Goal: Task Accomplishment & Management: Use online tool/utility

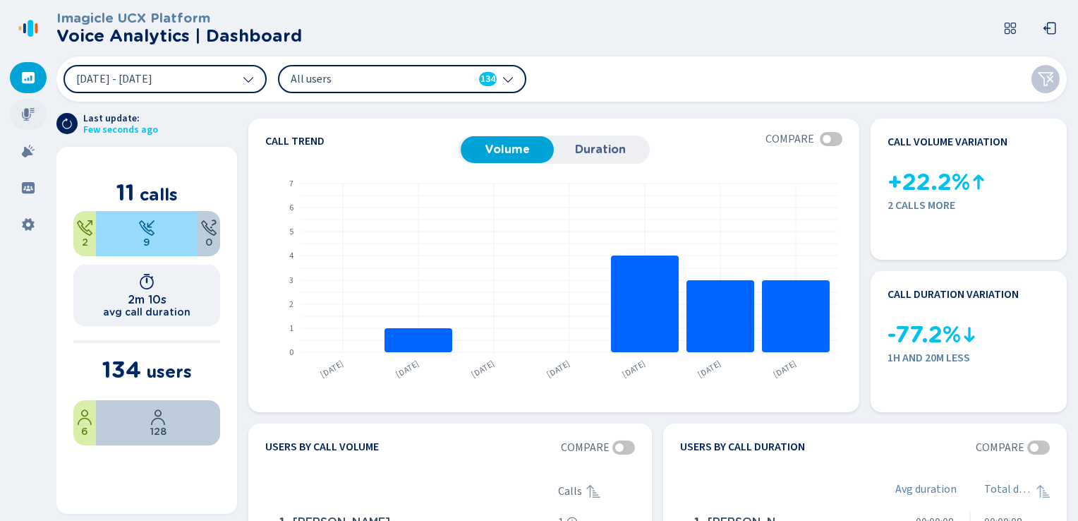
click at [25, 117] on icon at bounding box center [28, 114] width 14 height 14
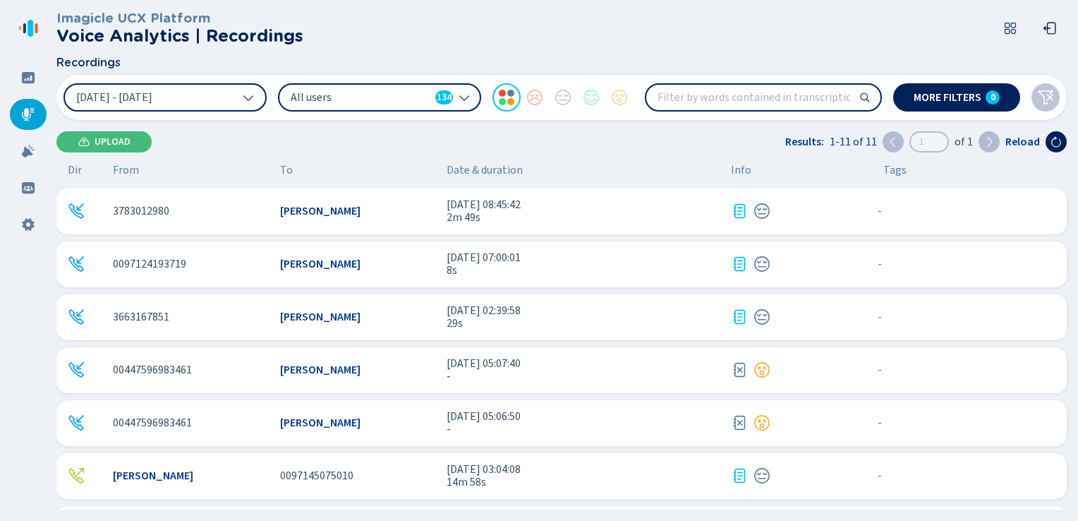
scroll to position [241, 0]
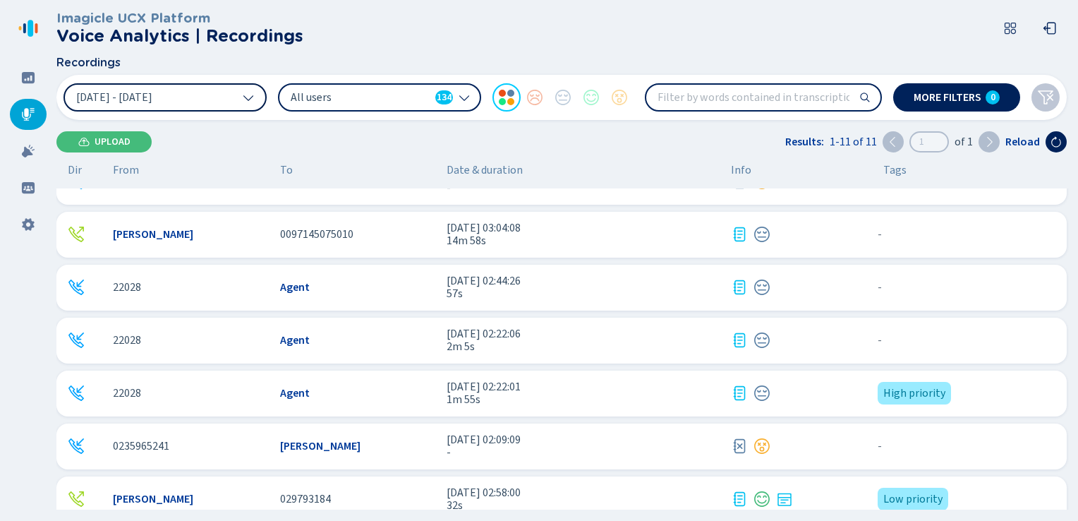
click at [116, 102] on span "[DATE] - [DATE]" at bounding box center [114, 97] width 76 height 11
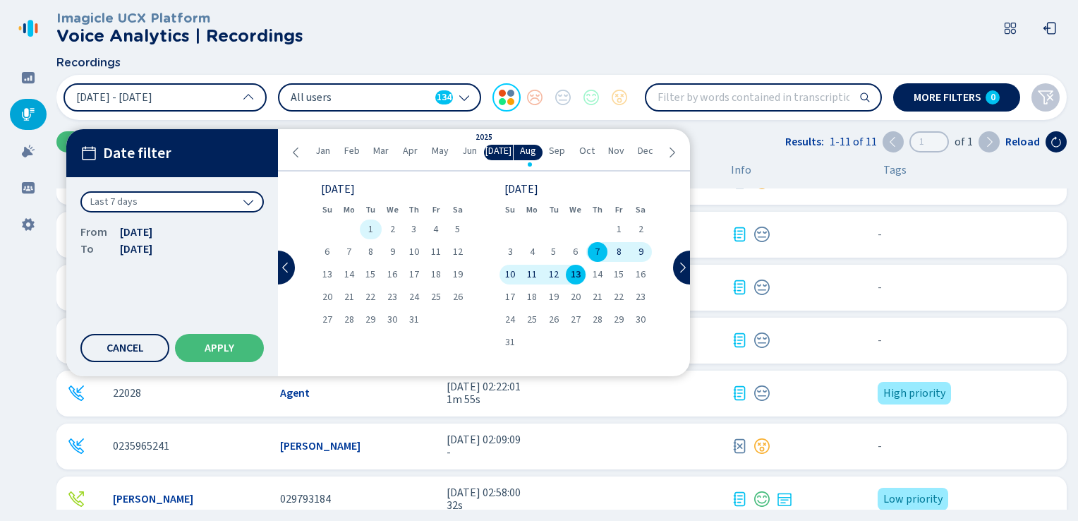
click at [370, 228] on span "1" at bounding box center [370, 229] width 5 height 10
click at [419, 315] on span "31" at bounding box center [414, 320] width 10 height 10
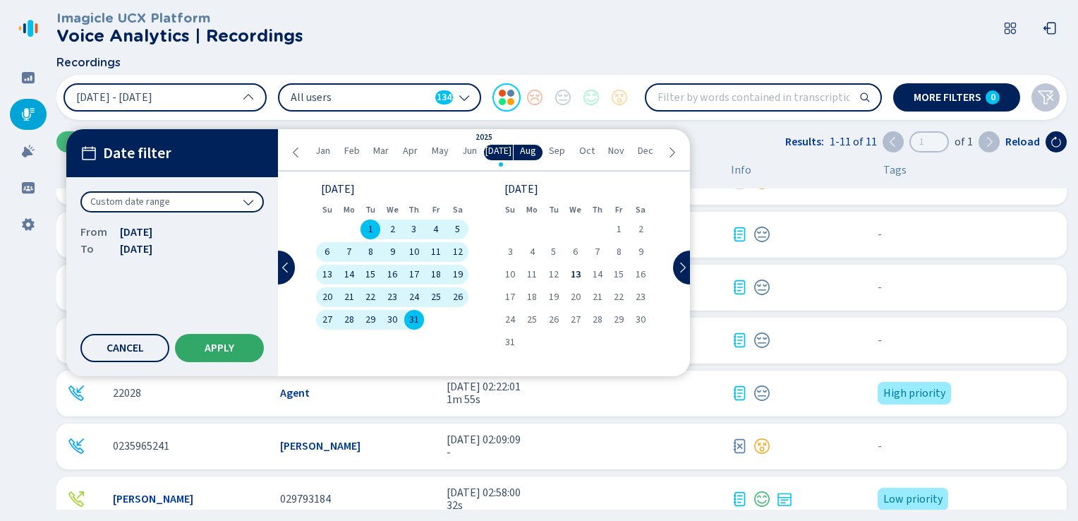
click at [203, 359] on button "Apply" at bounding box center [219, 348] width 89 height 28
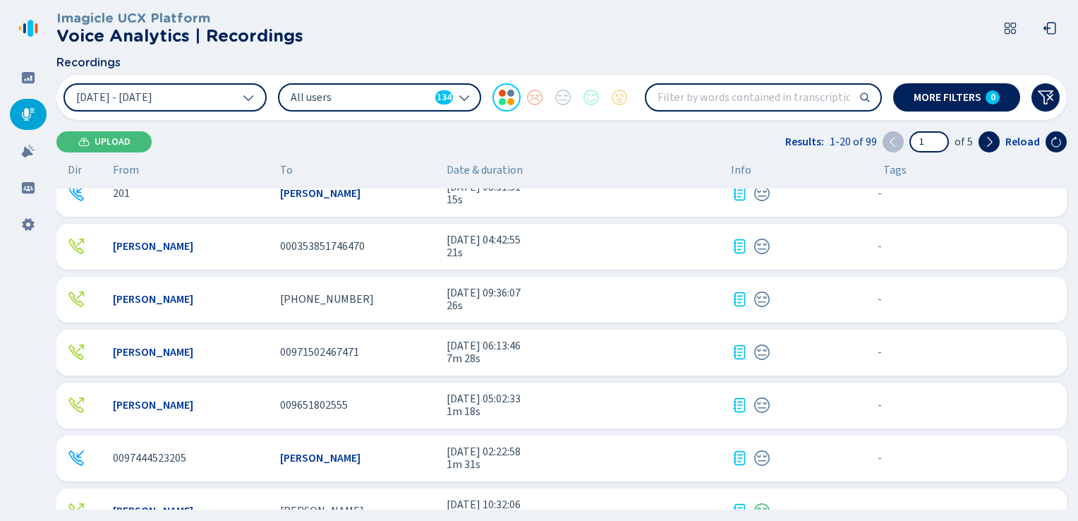
scroll to position [565, 0]
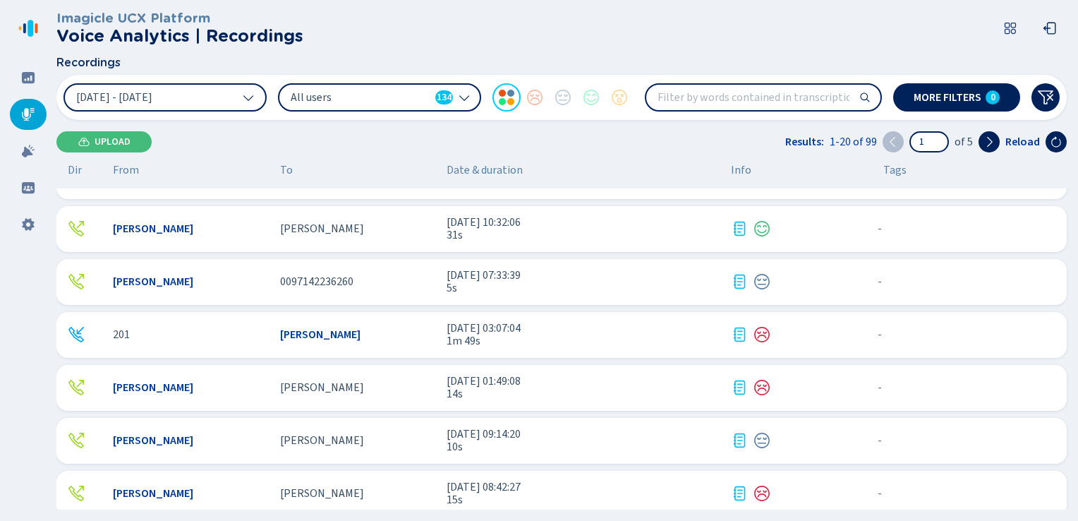
click at [395, 345] on div "201 [PERSON_NAME] [DATE] 03:07:04 1m 49s - {{hiddenTagsCount}} more" at bounding box center [561, 335] width 1011 height 46
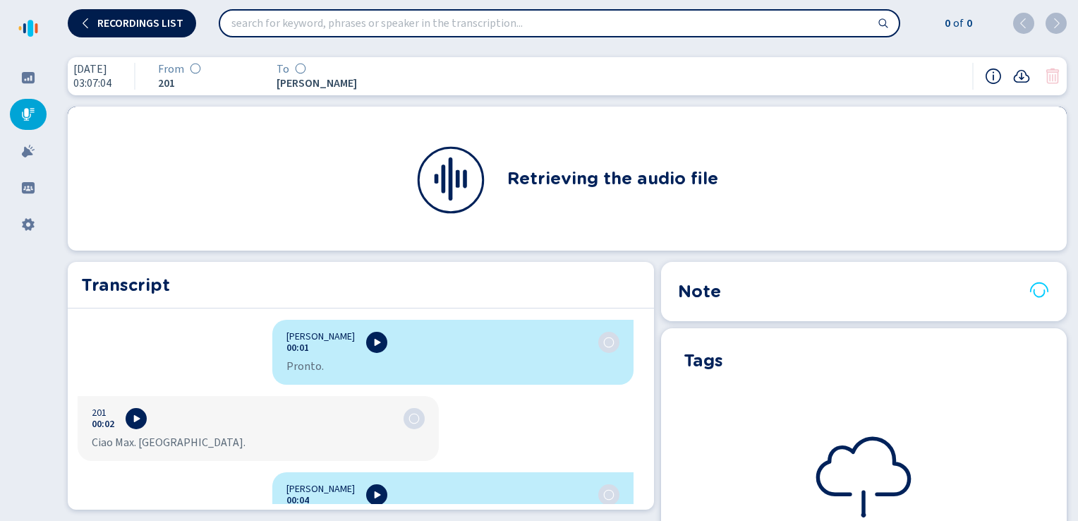
click at [114, 32] on button "Recordings list" at bounding box center [132, 23] width 128 height 28
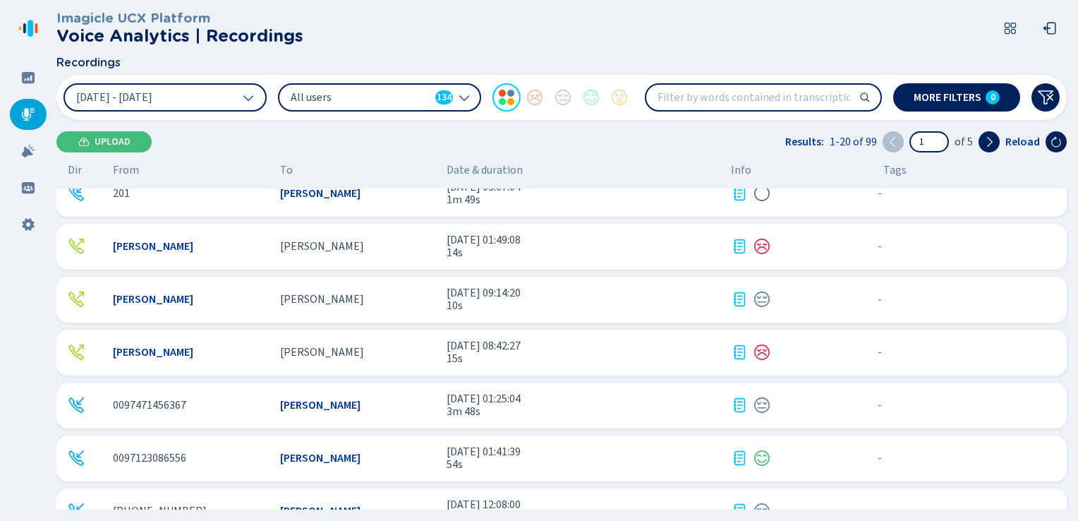
scroll to position [718, 0]
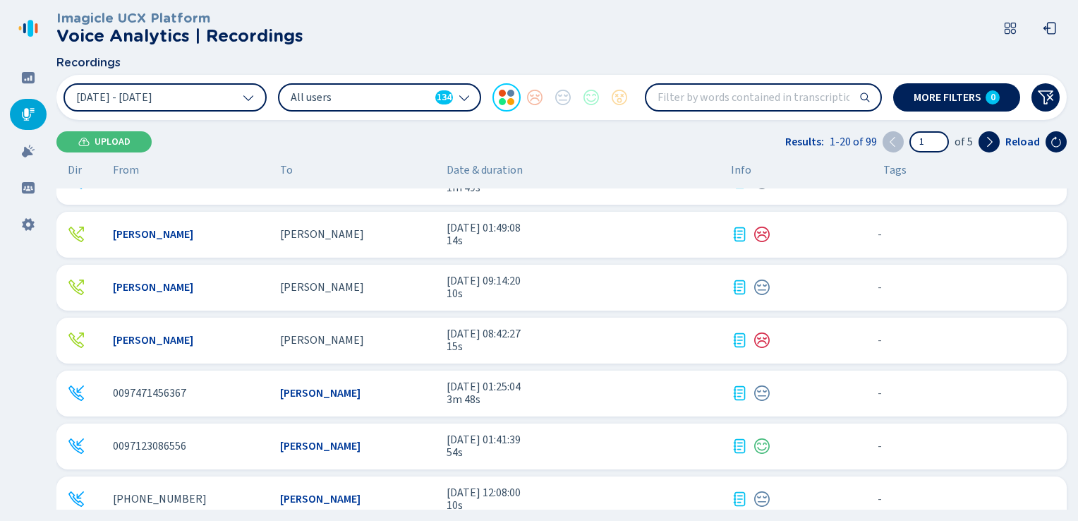
click at [324, 484] on div "[PHONE_NUMBER] [PERSON_NAME] [DATE] 12:08:00 10s - {{hiddenTagsCount}} more" at bounding box center [561, 499] width 1011 height 46
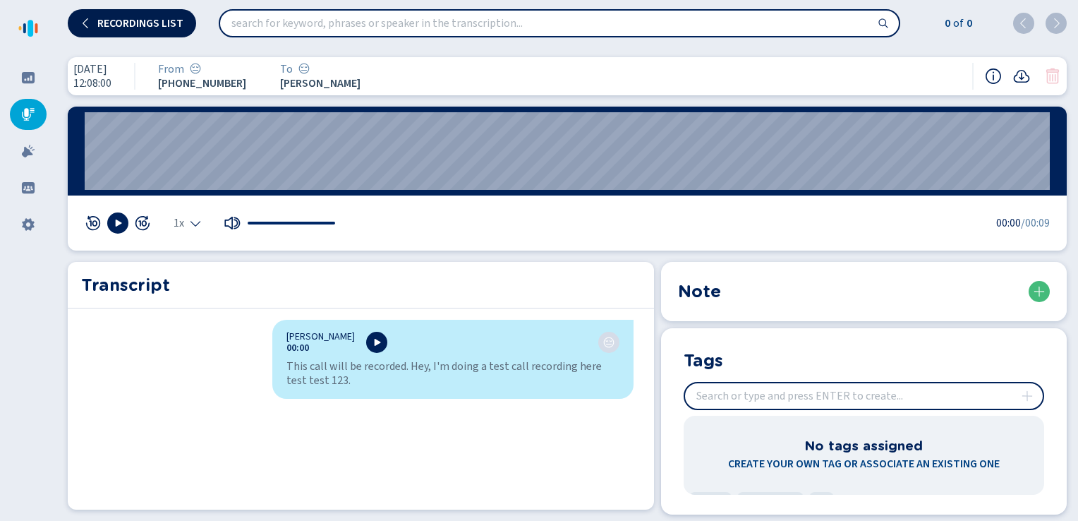
click at [100, 24] on span "Recordings list" at bounding box center [140, 23] width 86 height 11
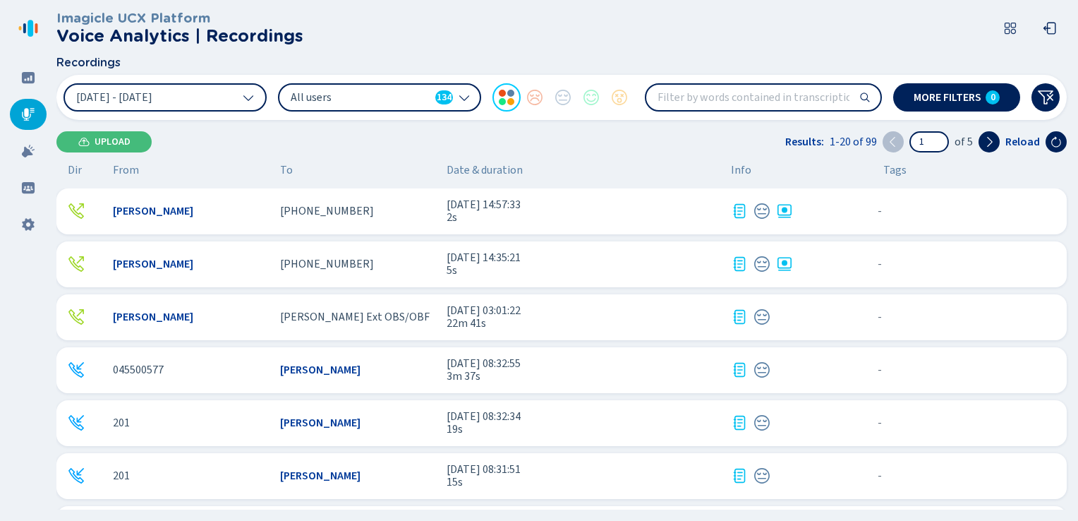
click at [465, 100] on icon at bounding box center [464, 99] width 10 height 6
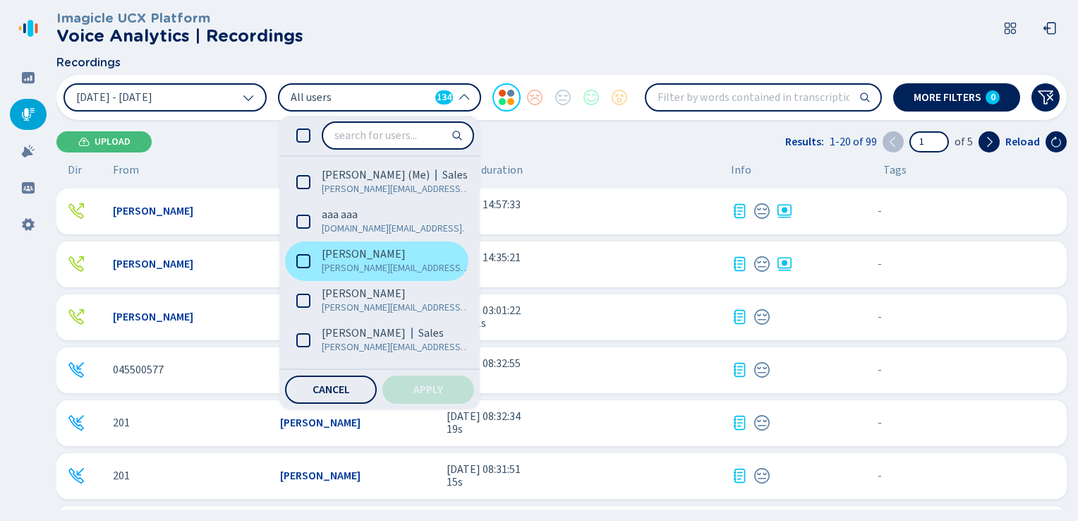
scroll to position [71, 0]
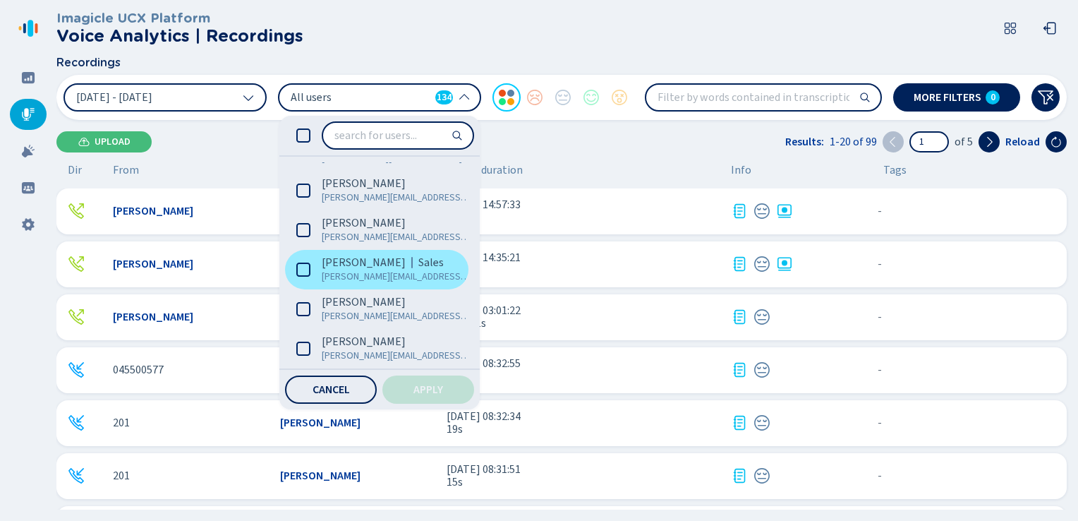
click at [305, 269] on icon at bounding box center [303, 270] width 14 height 14
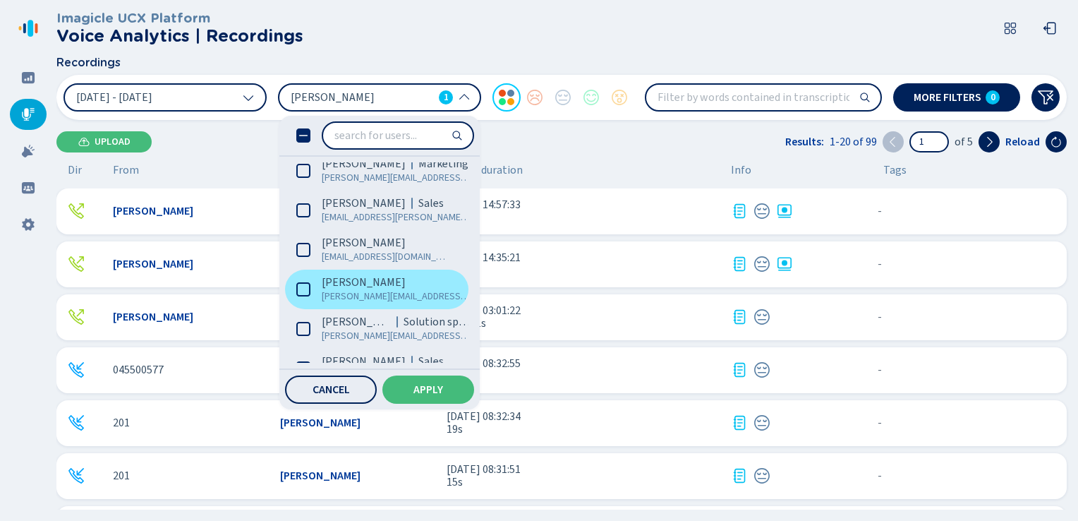
scroll to position [635, 0]
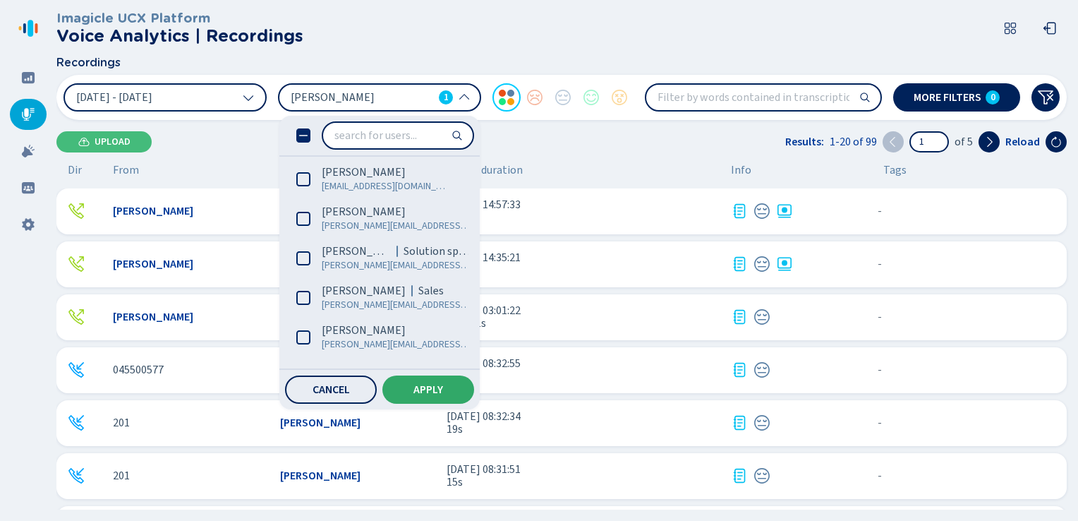
click at [418, 383] on button "Apply" at bounding box center [429, 389] width 92 height 28
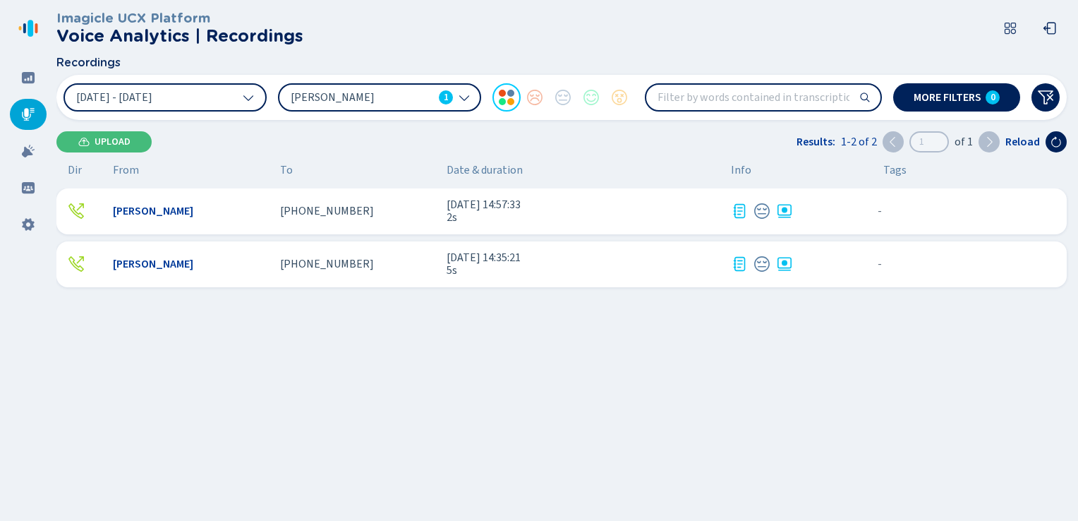
click at [387, 269] on div "[PHONE_NUMBER]" at bounding box center [358, 264] width 156 height 13
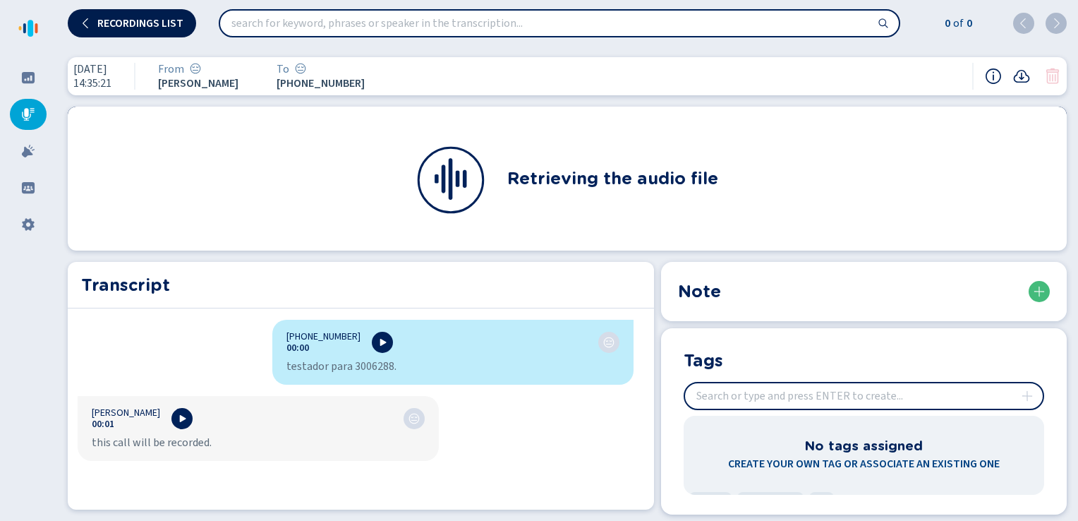
click at [131, 26] on span "Recordings list" at bounding box center [140, 23] width 86 height 11
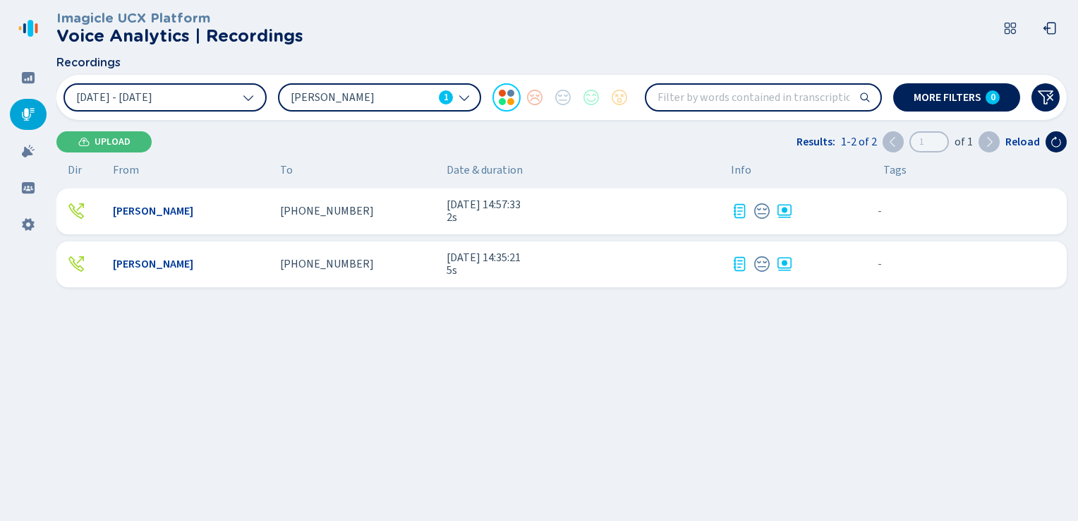
click at [364, 104] on span "[PERSON_NAME]" at bounding box center [362, 98] width 143 height 16
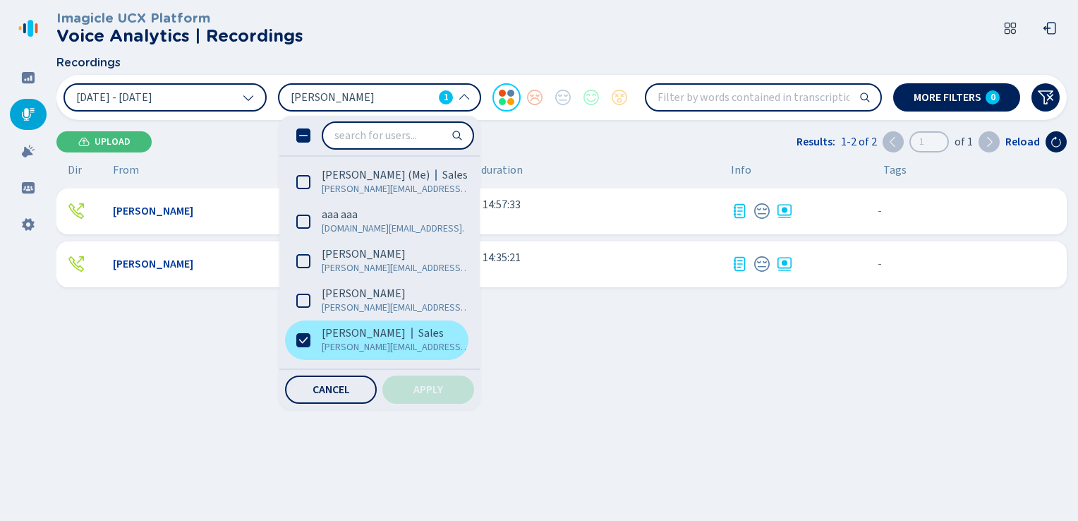
click at [311, 334] on label "[PERSON_NAME] Sales [PERSON_NAME][EMAIL_ADDRESS][PERSON_NAME][DOMAIN_NAME]" at bounding box center [377, 340] width 184 height 40
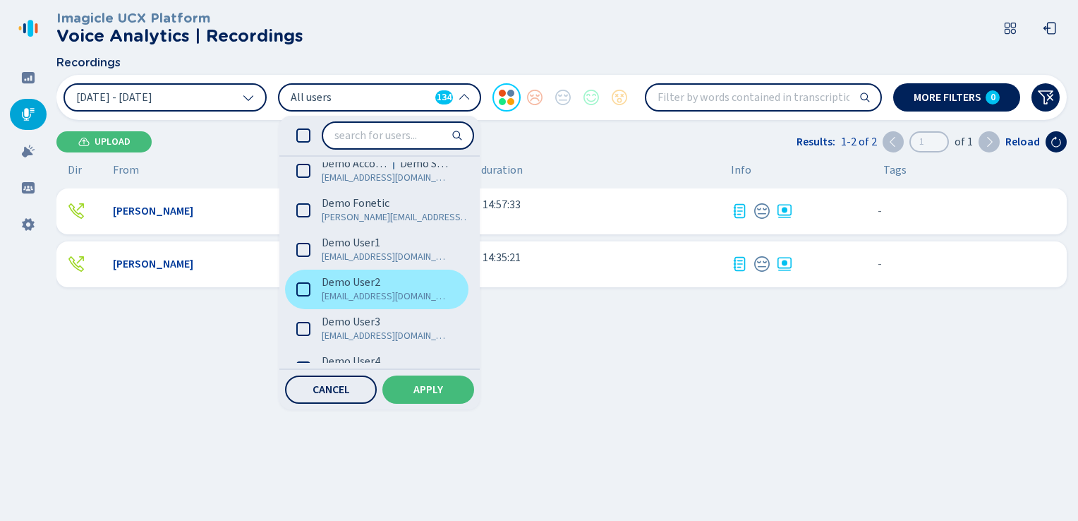
scroll to position [1694, 0]
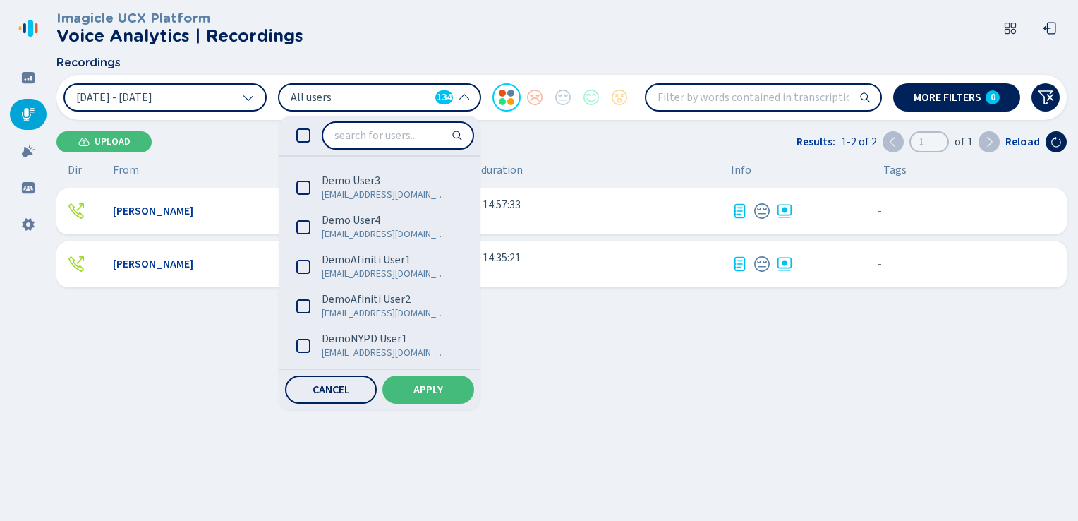
click at [392, 52] on header "Imagicle UCX Platform Voice Analytics | Recordings" at bounding box center [564, 28] width 1016 height 56
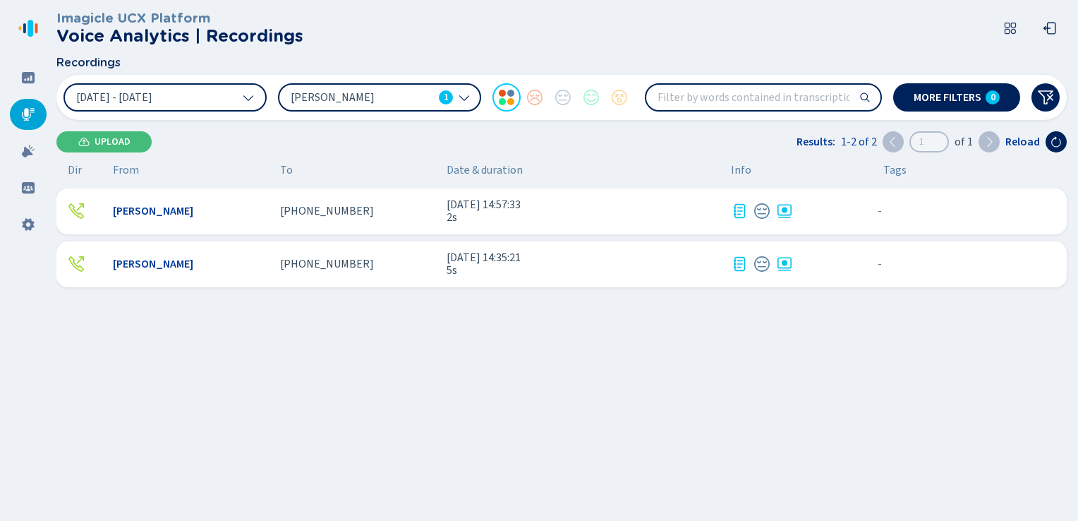
click at [470, 103] on div "[PERSON_NAME] 1" at bounding box center [379, 97] width 203 height 28
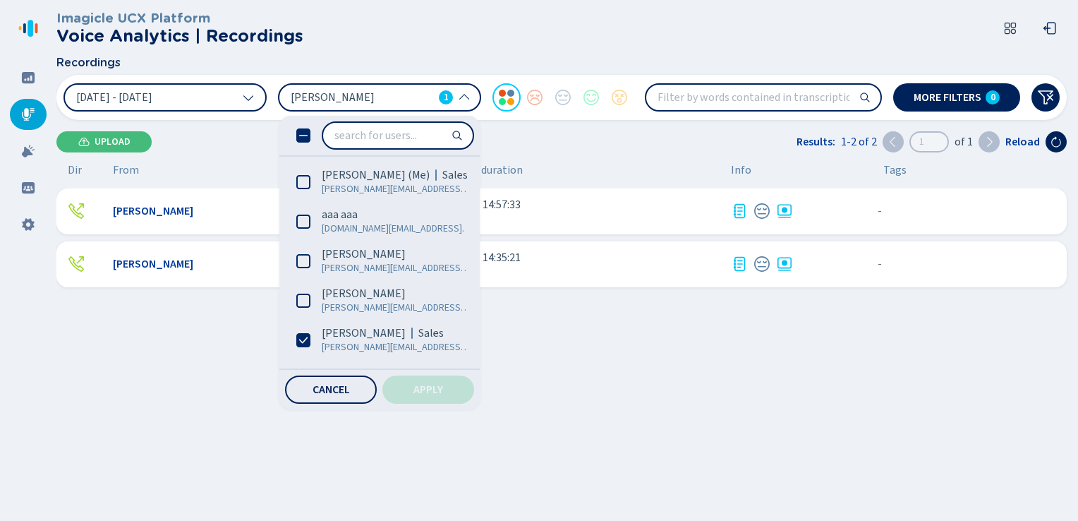
click at [306, 138] on icon at bounding box center [303, 135] width 14 height 14
click at [428, 385] on span "Apply" at bounding box center [429, 389] width 30 height 11
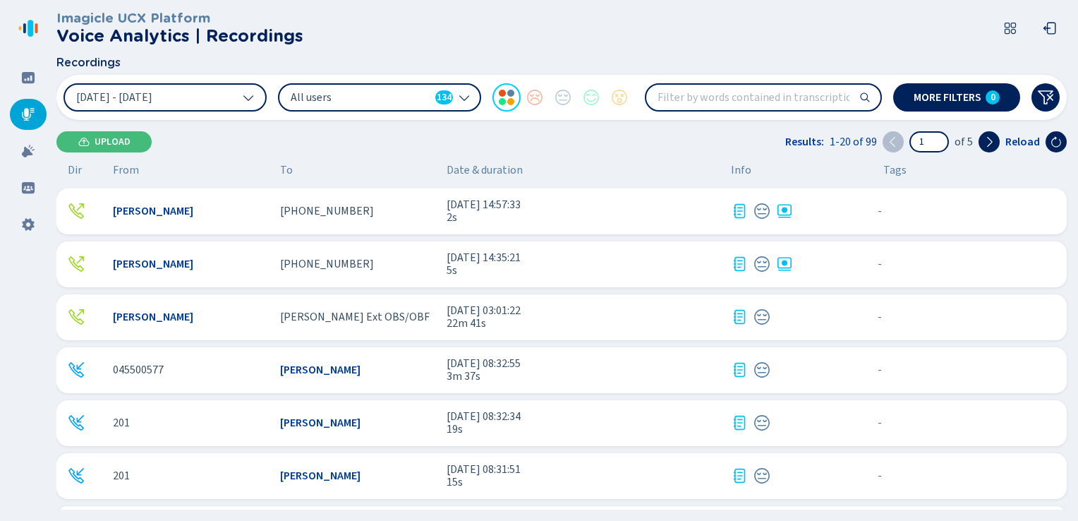
click at [690, 91] on input "search" at bounding box center [764, 97] width 234 height 25
type input "Test"
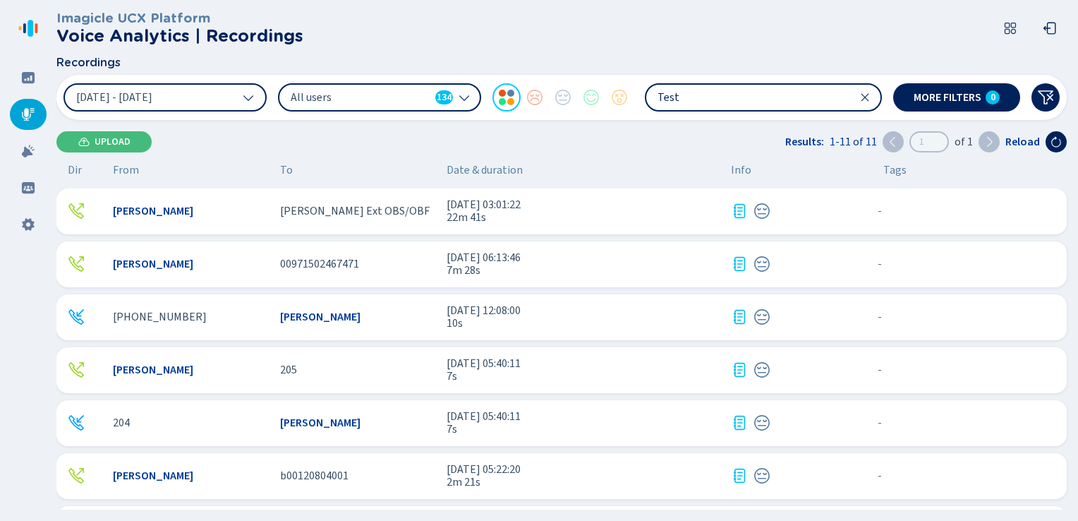
scroll to position [71, 0]
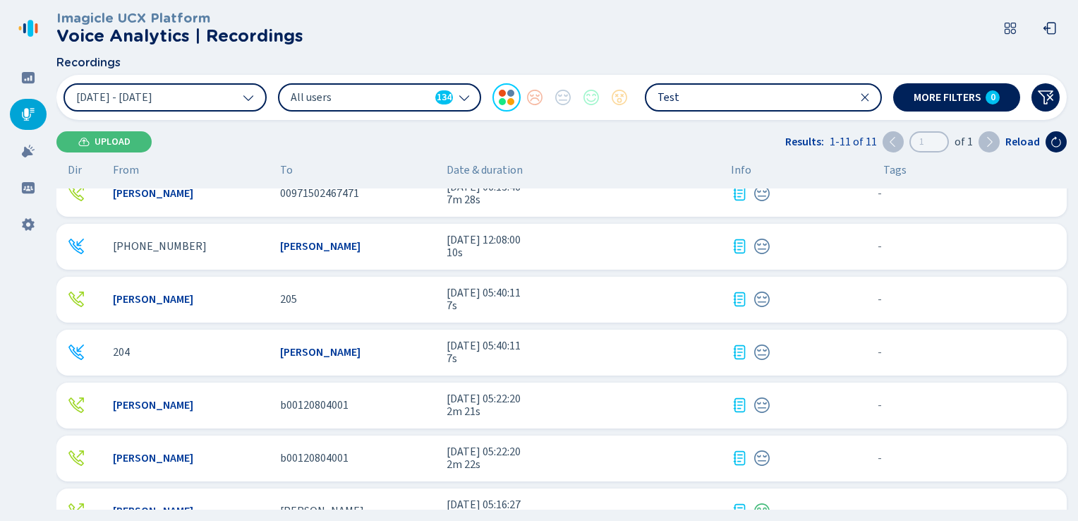
click at [263, 414] on div "[PERSON_NAME] b00120804001 [DATE] 05:22:20 2m 21s - {{hiddenTagsCount}} more" at bounding box center [561, 406] width 1011 height 46
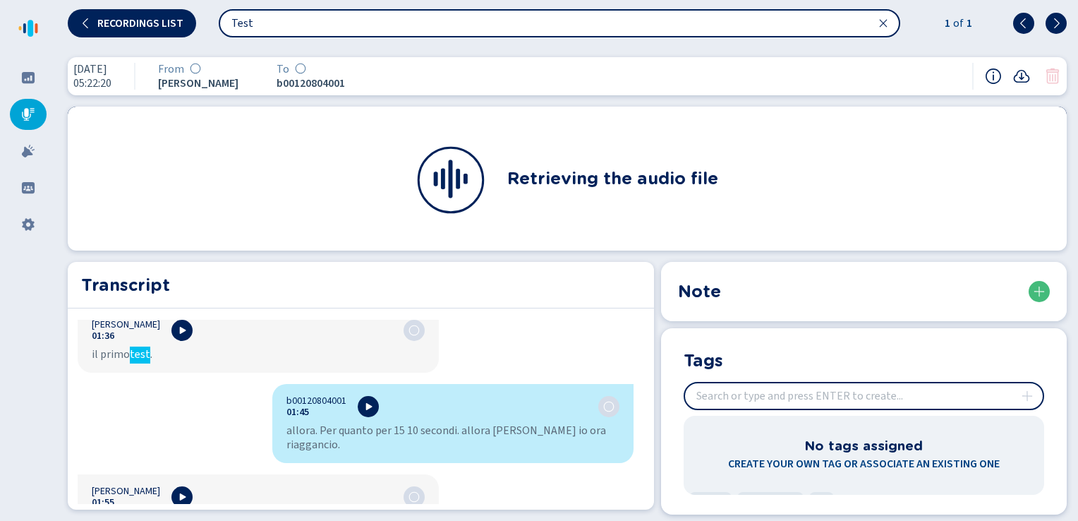
scroll to position [2073, 0]
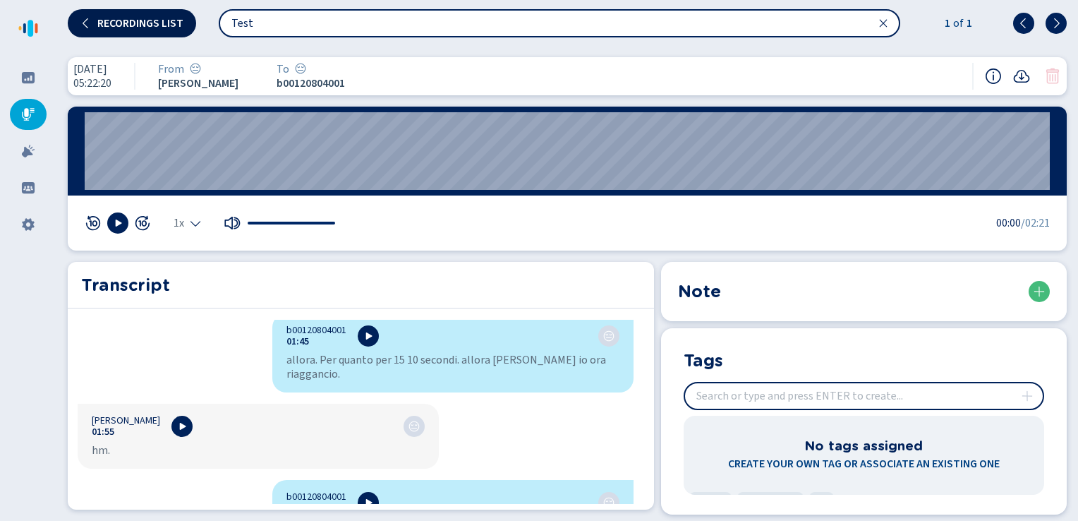
click at [100, 24] on span "Recordings list" at bounding box center [140, 23] width 86 height 11
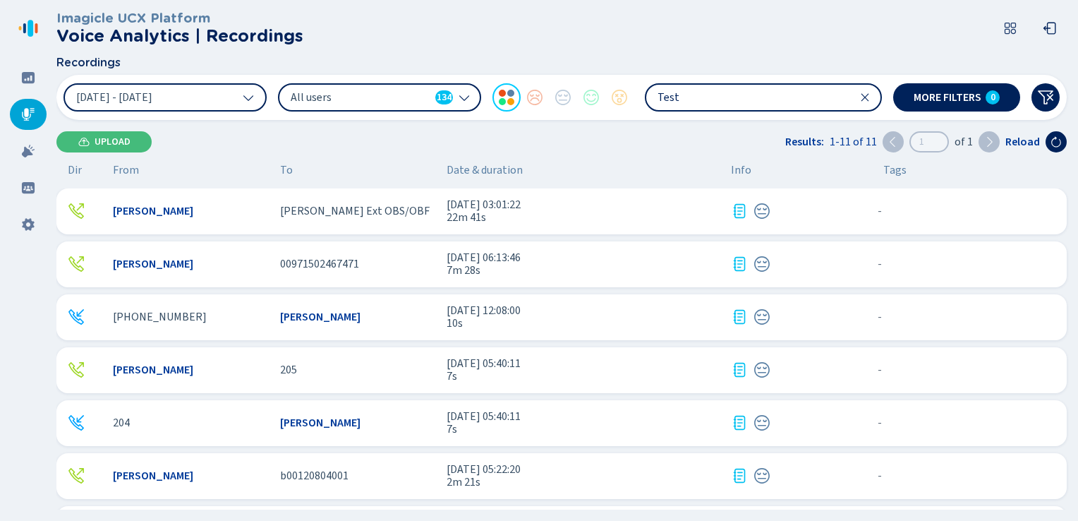
click at [697, 97] on input "Test" at bounding box center [764, 97] width 234 height 25
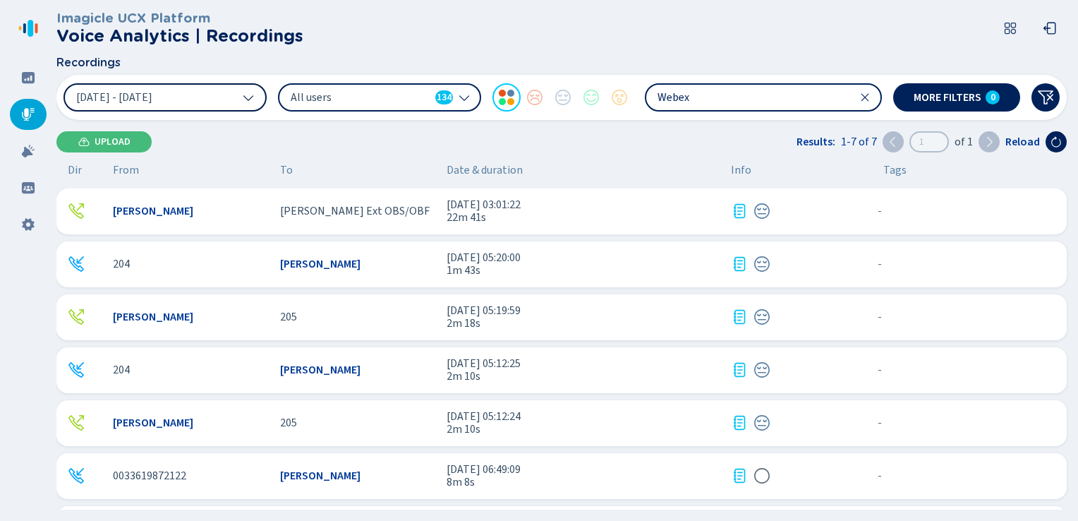
click at [250, 95] on icon at bounding box center [248, 97] width 11 height 11
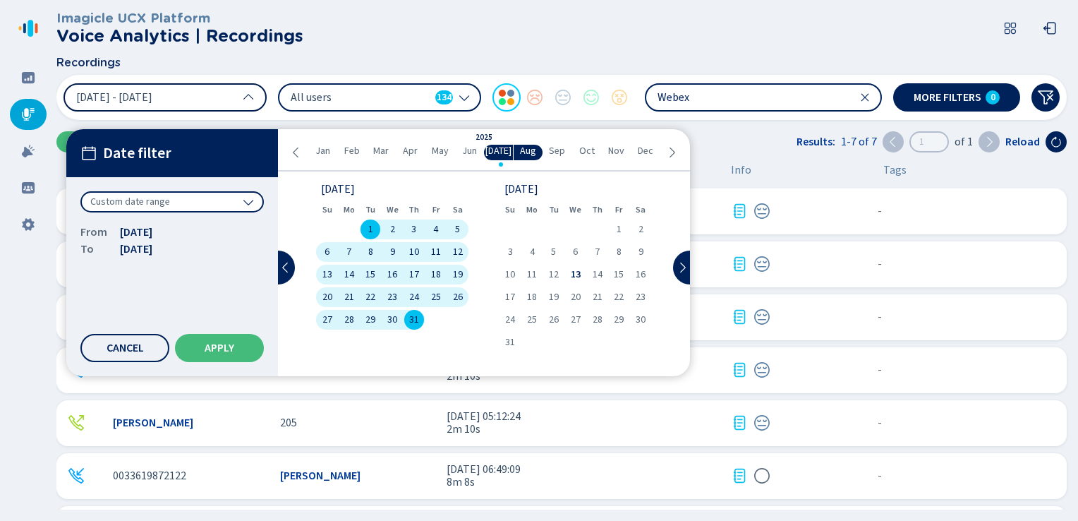
click at [169, 208] on div "Custom date range" at bounding box center [172, 201] width 184 height 21
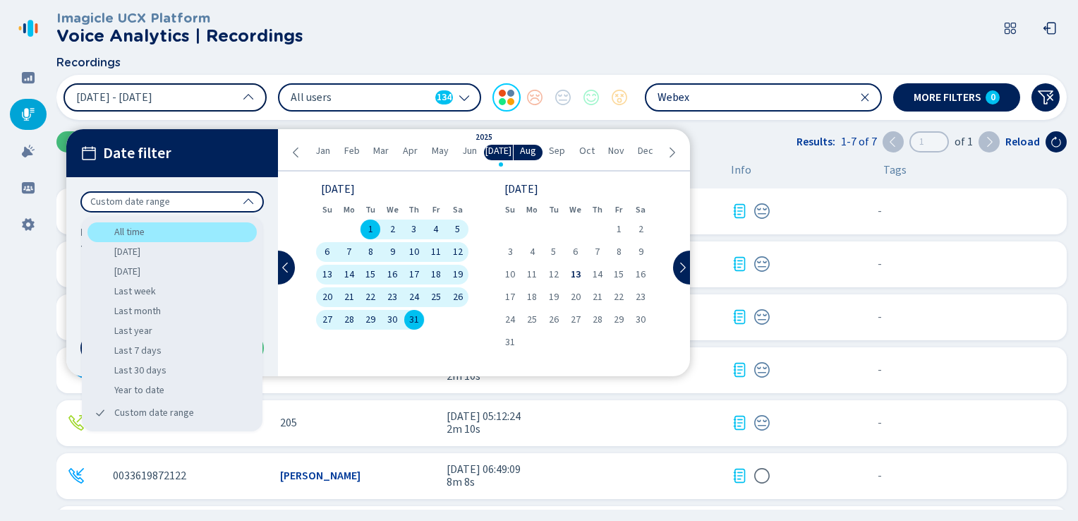
click at [165, 227] on div "All time" at bounding box center [172, 232] width 169 height 20
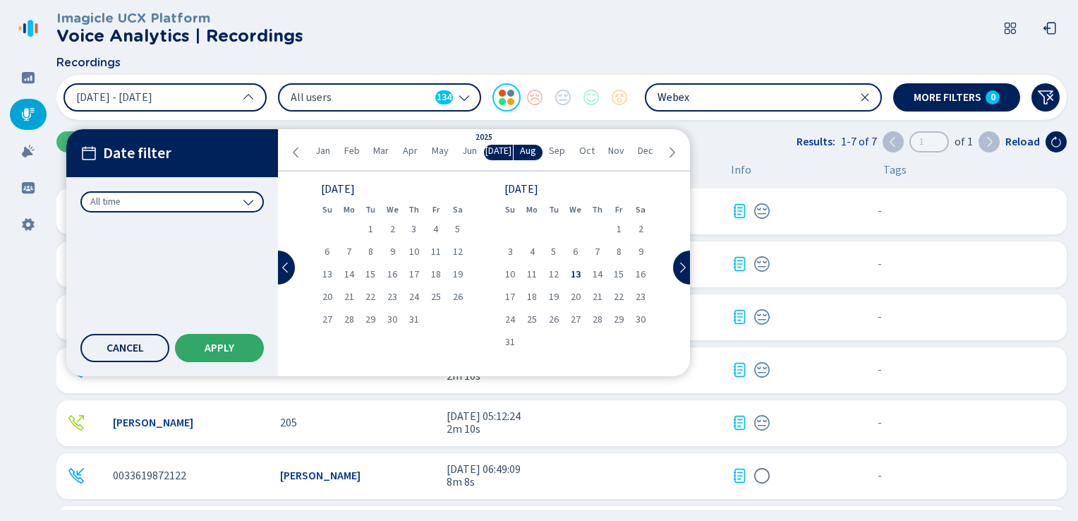
click at [211, 340] on button "Apply" at bounding box center [219, 348] width 89 height 28
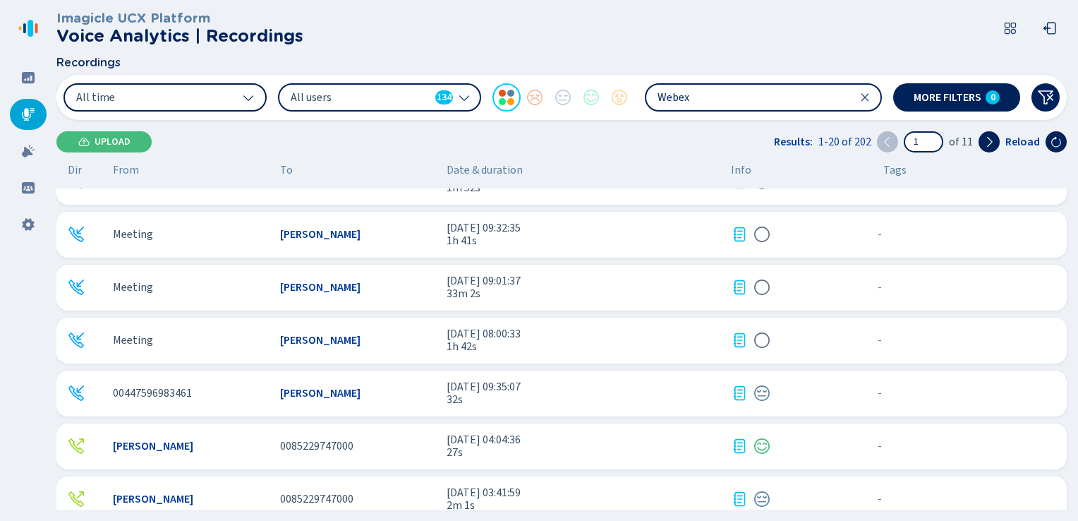
scroll to position [435, 0]
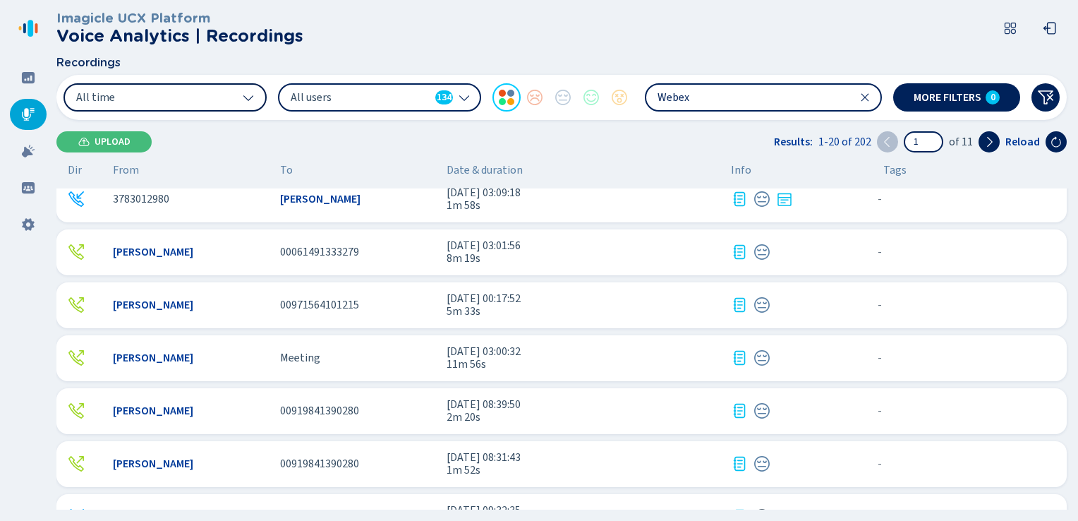
click at [741, 100] on input "Webex" at bounding box center [764, 97] width 234 height 25
type input "Sale"
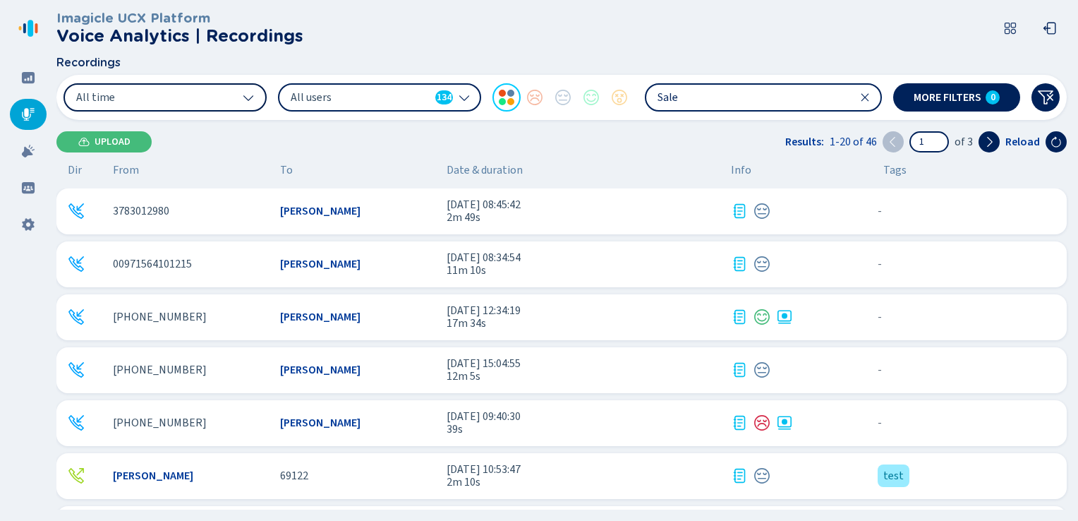
scroll to position [212, 0]
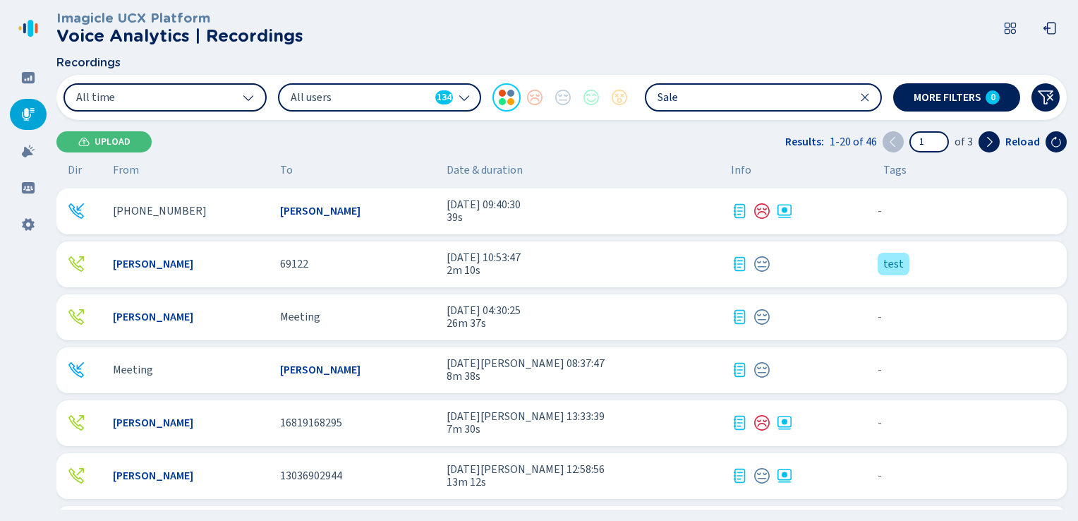
click at [319, 419] on span "16819168295" at bounding box center [311, 422] width 62 height 13
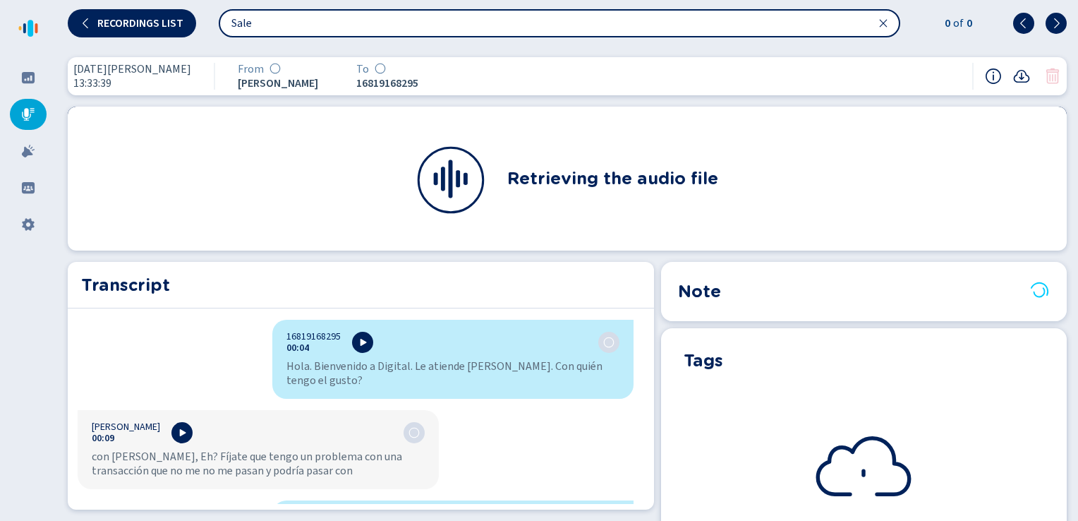
scroll to position [904, 0]
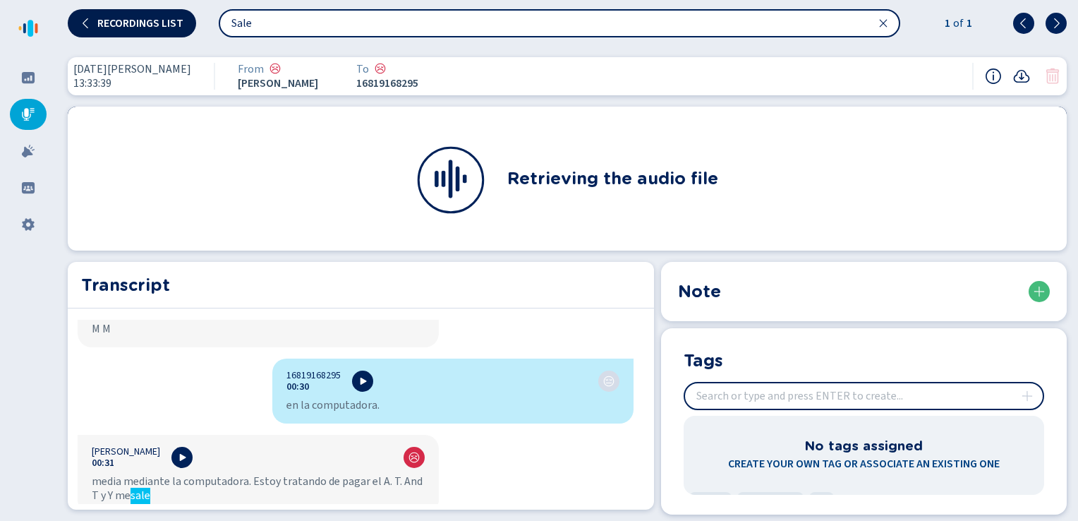
click at [107, 30] on button "Recordings list" at bounding box center [132, 23] width 128 height 28
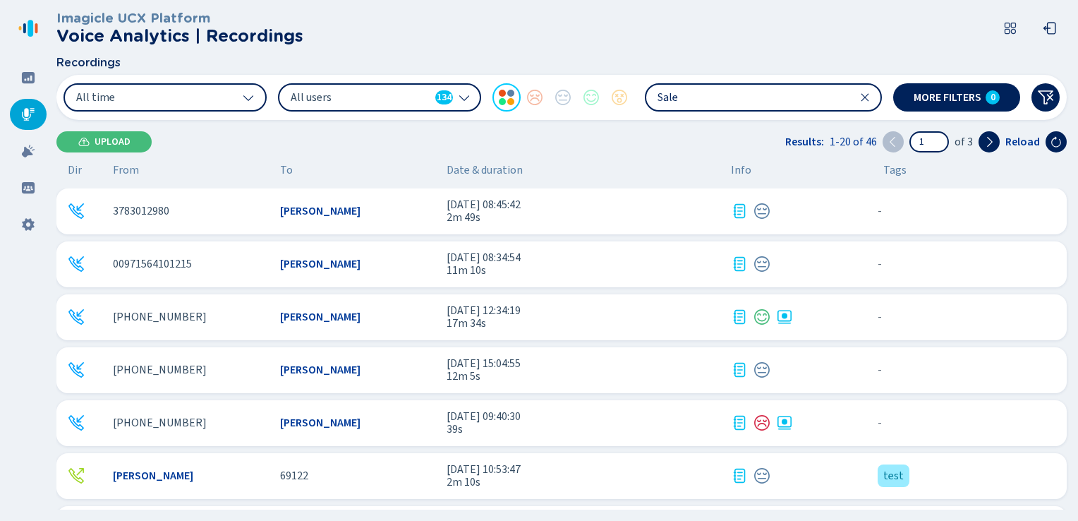
click at [355, 212] on div "[PERSON_NAME]" at bounding box center [358, 211] width 156 height 13
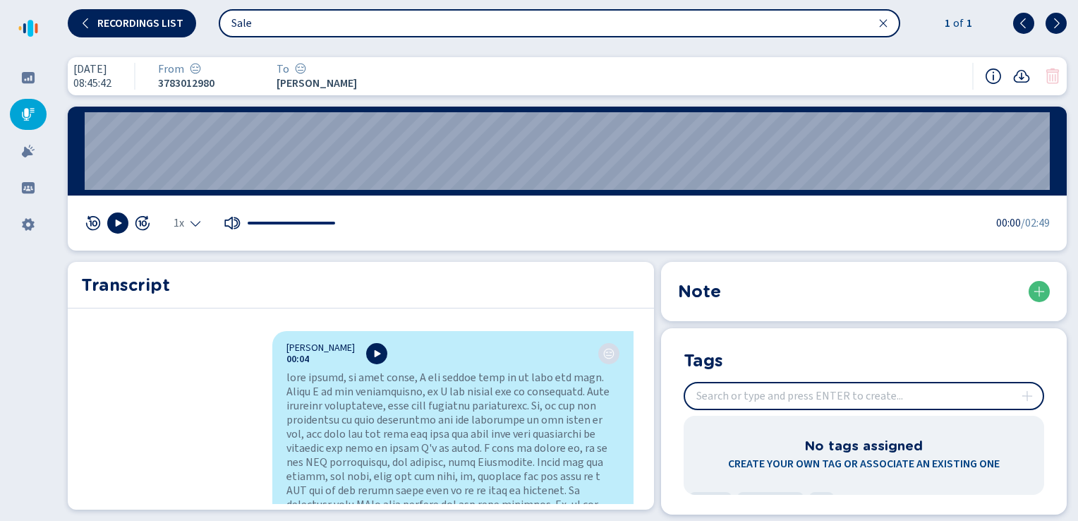
scroll to position [329, 0]
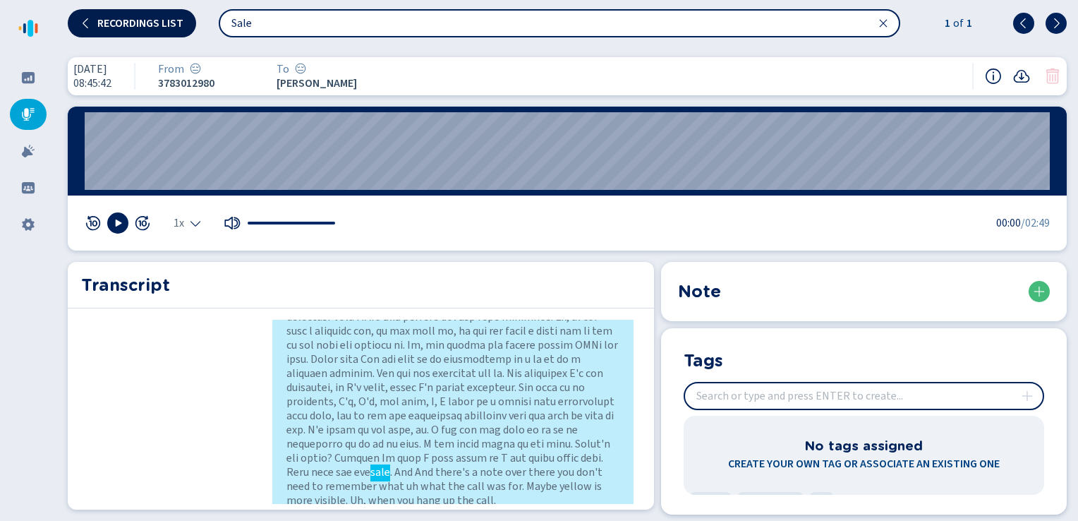
click at [114, 18] on span "Recordings list" at bounding box center [140, 23] width 86 height 11
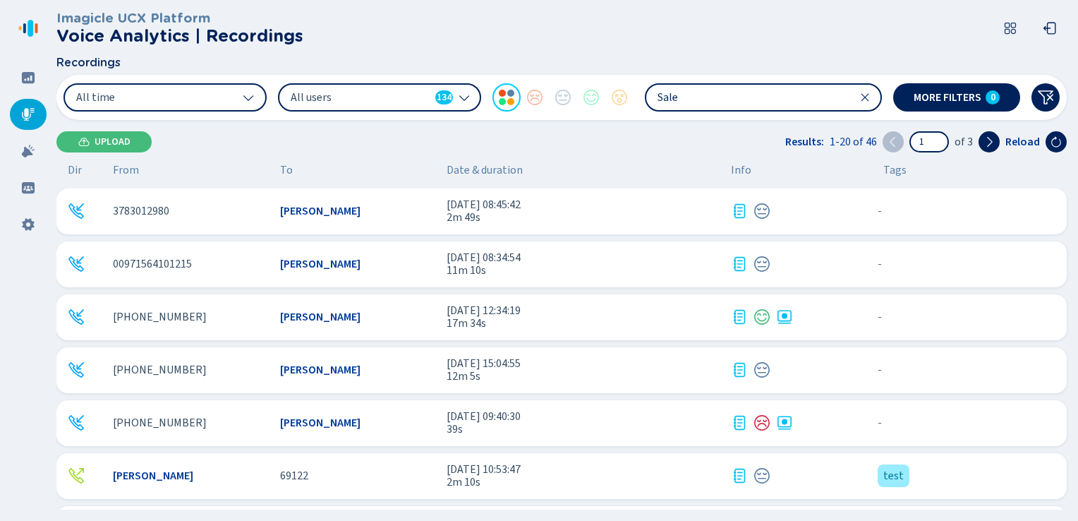
click at [683, 102] on input "Sale" at bounding box center [764, 97] width 234 height 25
click at [683, 101] on input "Sale" at bounding box center [764, 97] width 234 height 25
type input "Hello"
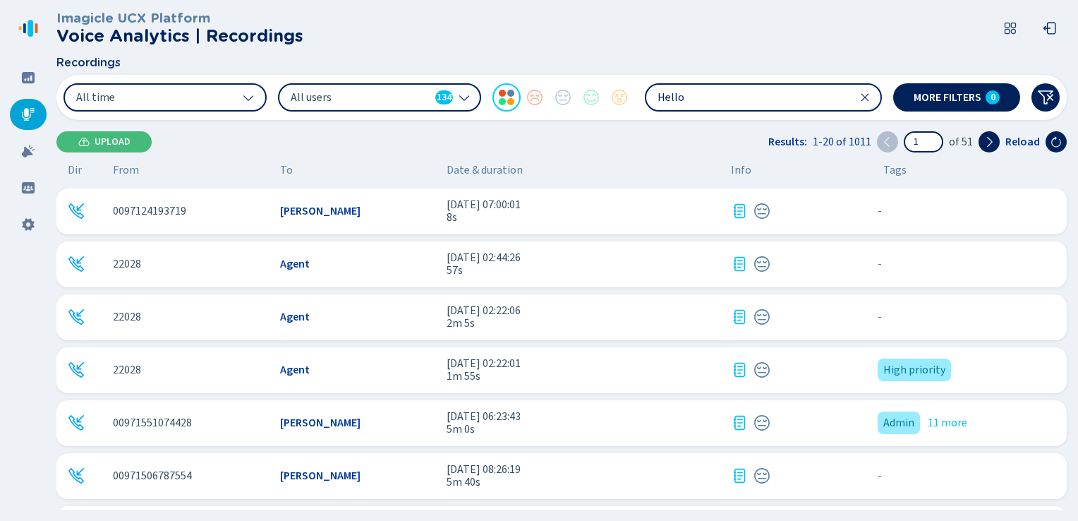
click at [292, 360] on div "22028 Agent [DATE] 02:22:01 1m 55s High priority {{hiddenTagsCount}} more" at bounding box center [561, 370] width 1011 height 46
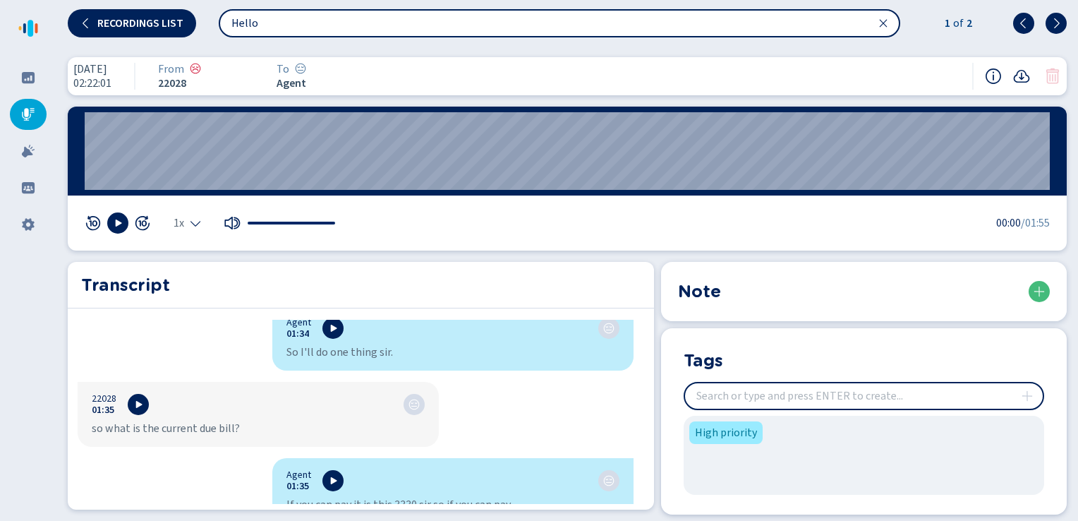
scroll to position [2541, 0]
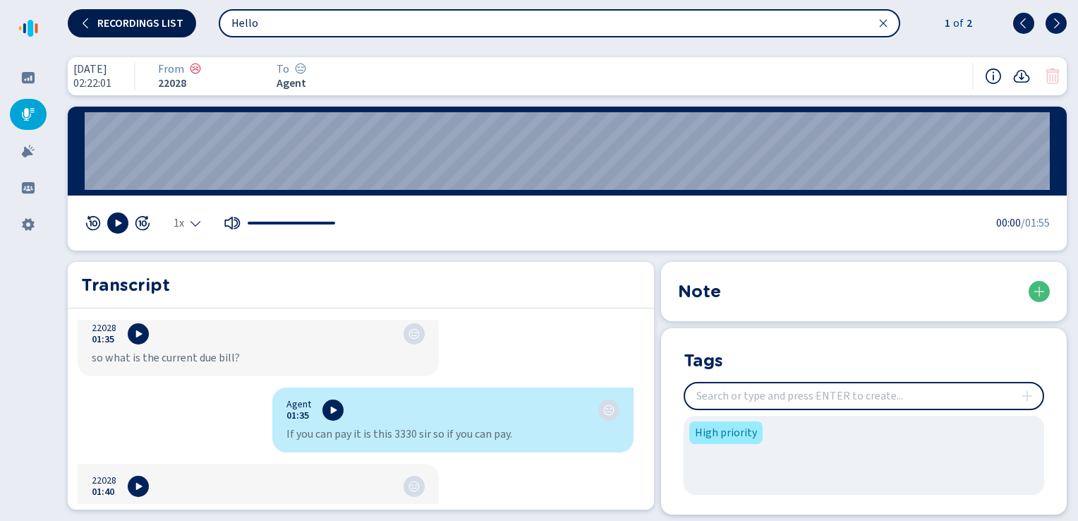
click at [139, 27] on span "Recordings list" at bounding box center [140, 23] width 86 height 11
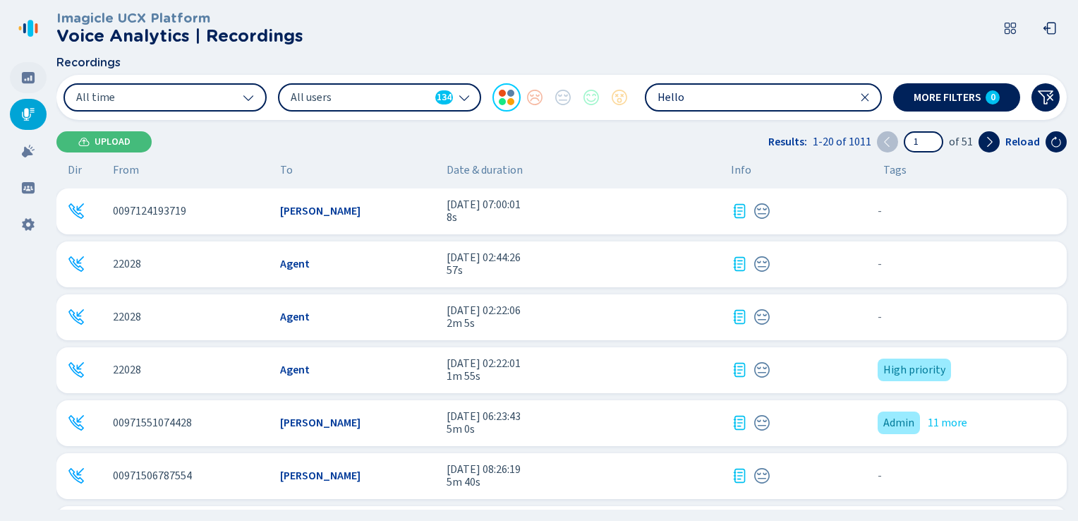
click at [31, 78] on icon at bounding box center [28, 78] width 14 height 14
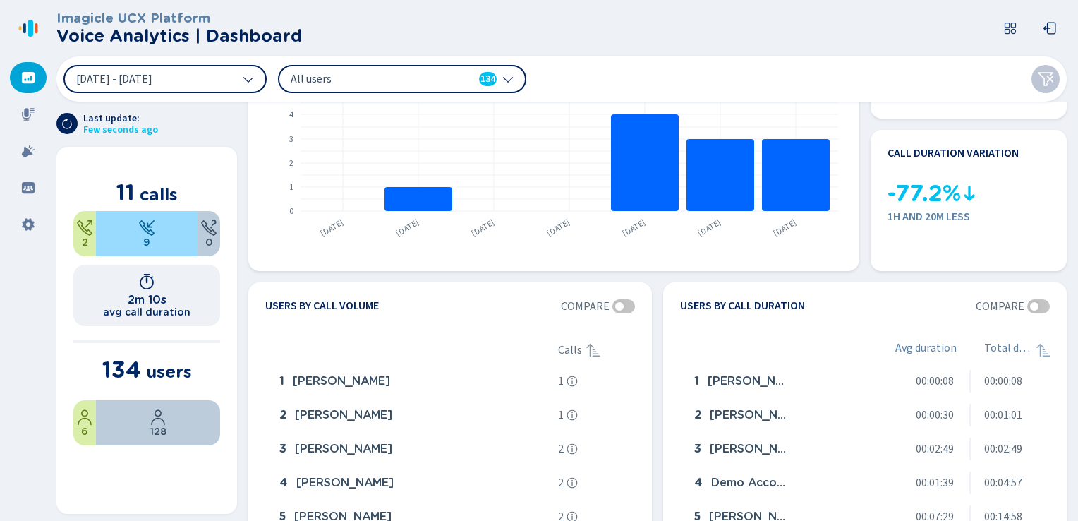
scroll to position [212, 0]
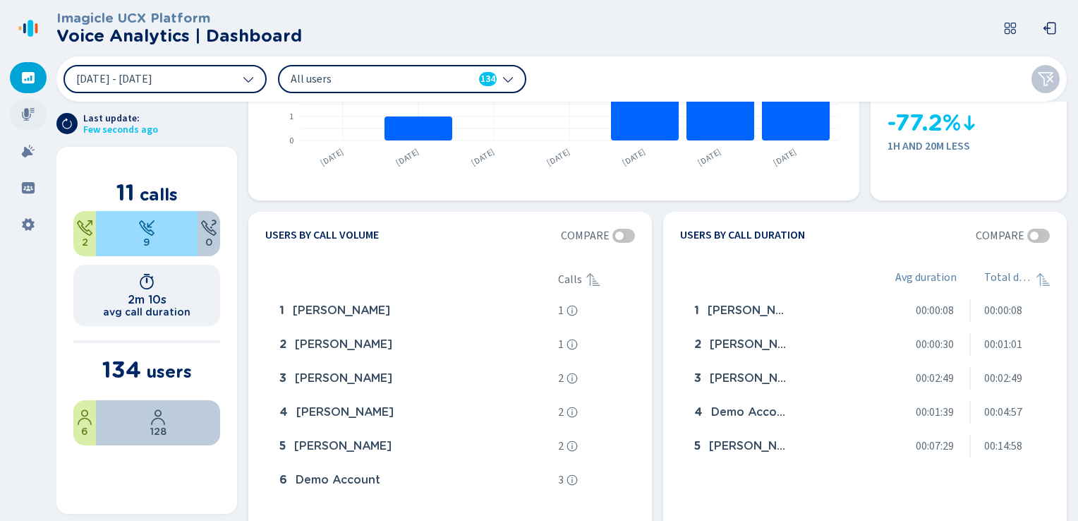
click at [26, 111] on icon at bounding box center [28, 114] width 13 height 13
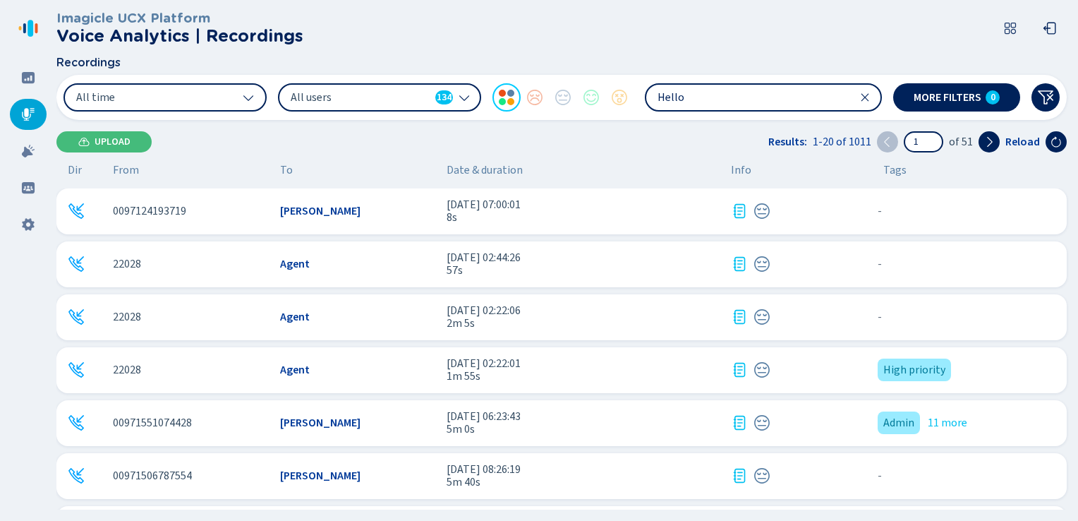
click at [348, 360] on div "22028 Agent [DATE] 02:22:01 1m 55s High priority {{hiddenTagsCount}} more" at bounding box center [561, 370] width 1011 height 46
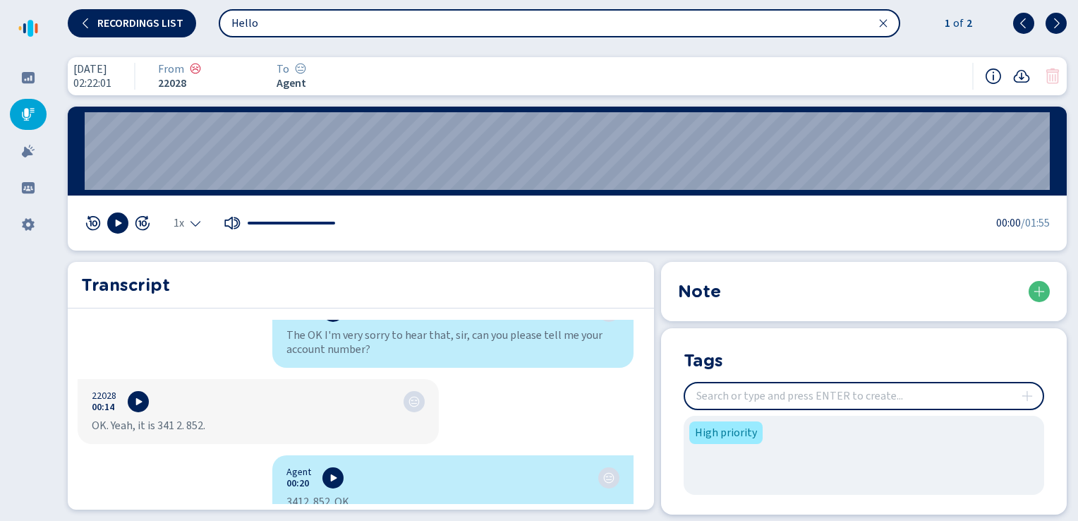
scroll to position [282, 0]
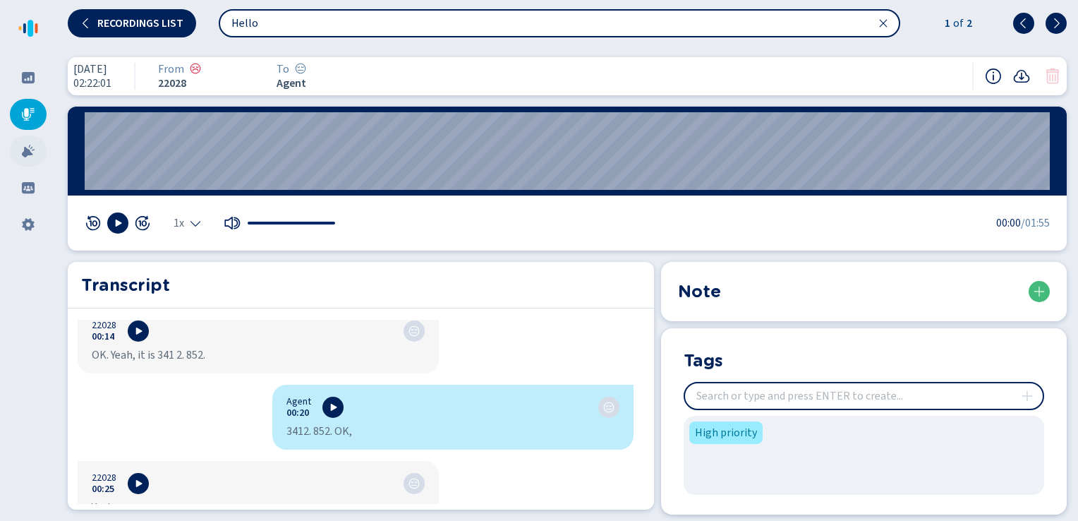
click at [24, 157] on icon at bounding box center [28, 151] width 14 height 14
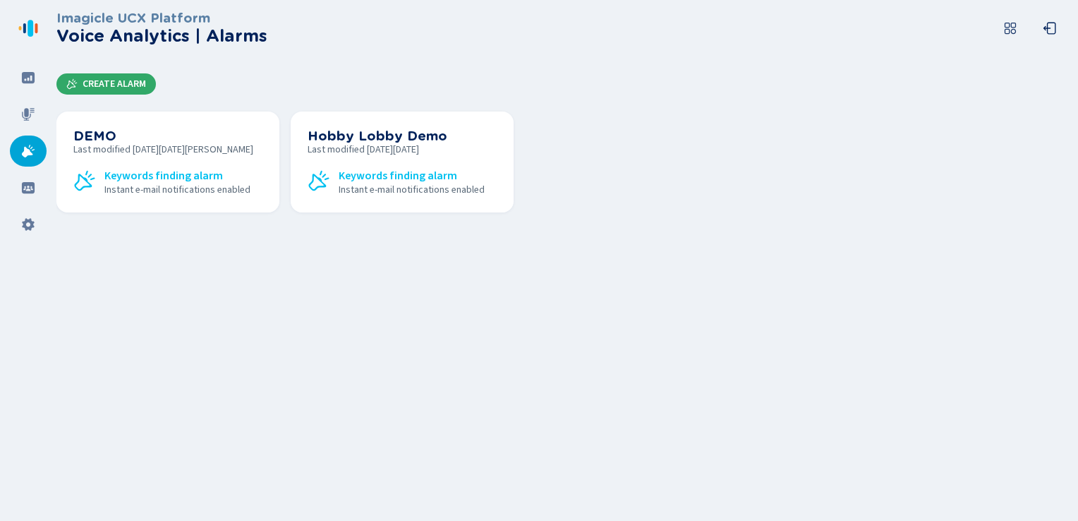
click at [88, 80] on span "Create Alarm" at bounding box center [115, 83] width 64 height 11
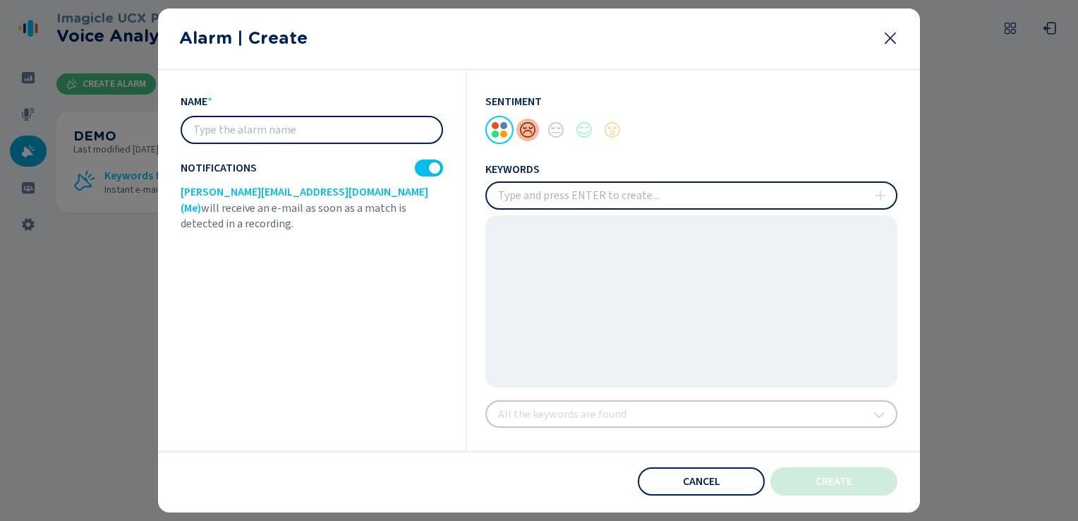
click at [526, 137] on div at bounding box center [528, 130] width 28 height 28
click at [527, 134] on div at bounding box center [528, 130] width 28 height 28
click at [531, 202] on input "insert" at bounding box center [691, 195] width 409 height 25
type input "O"
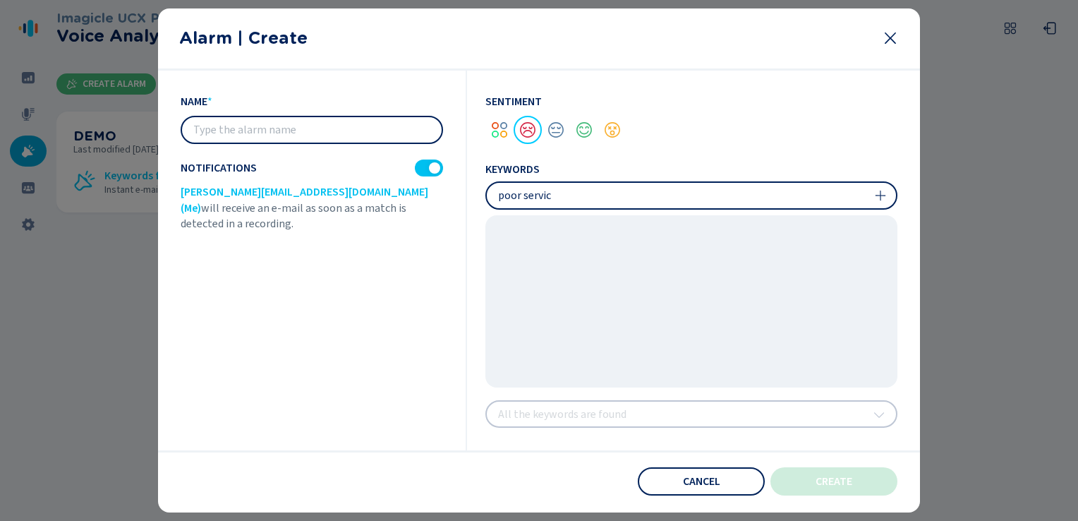
type input "poor service"
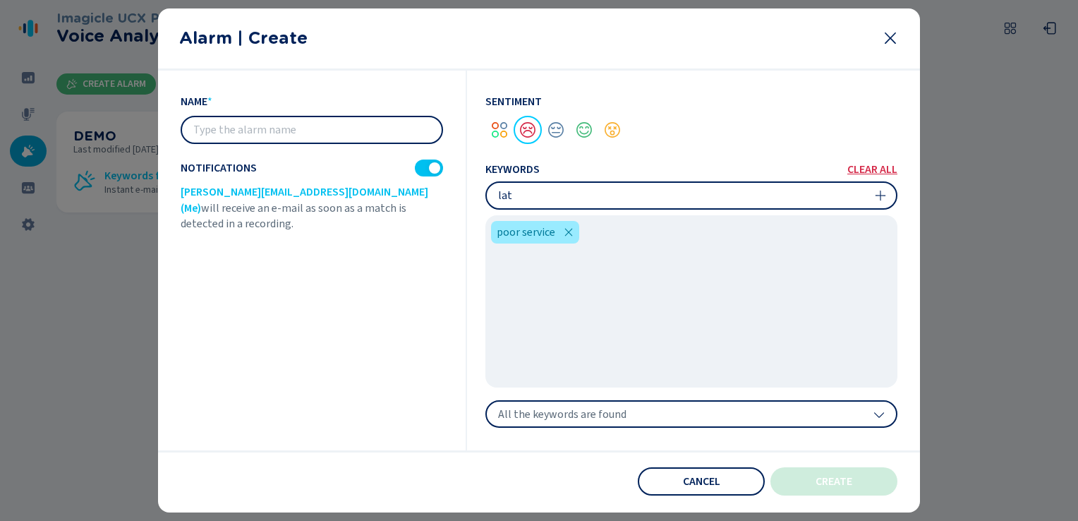
type input "late"
type input "angry"
type input "unacceptable"
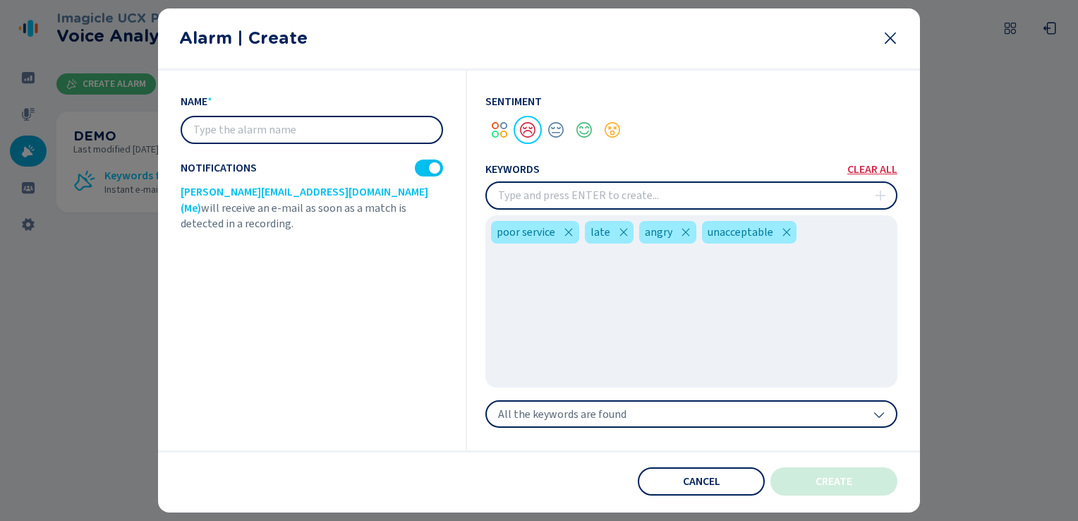
click at [622, 416] on span "All the keywords are found" at bounding box center [562, 414] width 128 height 14
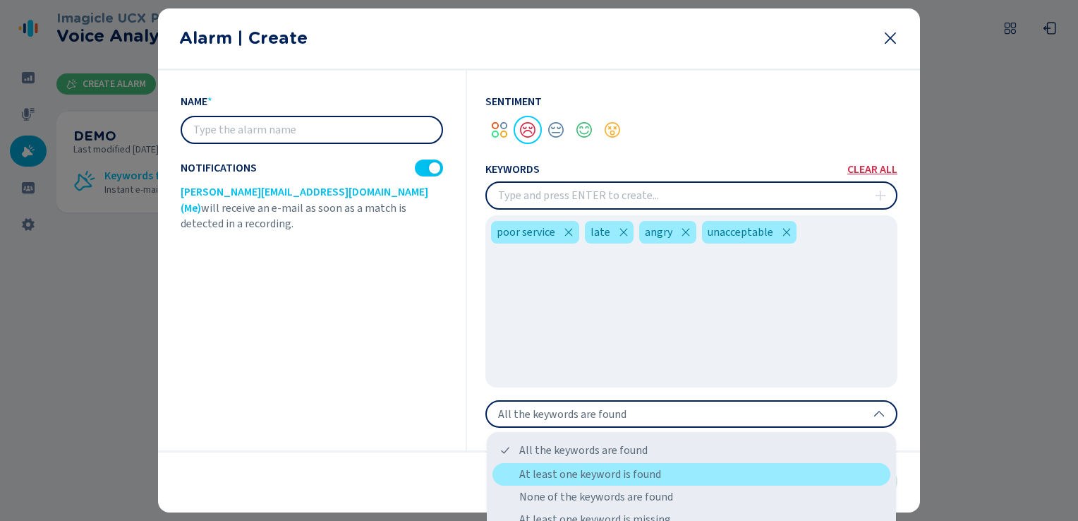
click at [627, 476] on div "At least one keyword is found" at bounding box center [692, 474] width 398 height 23
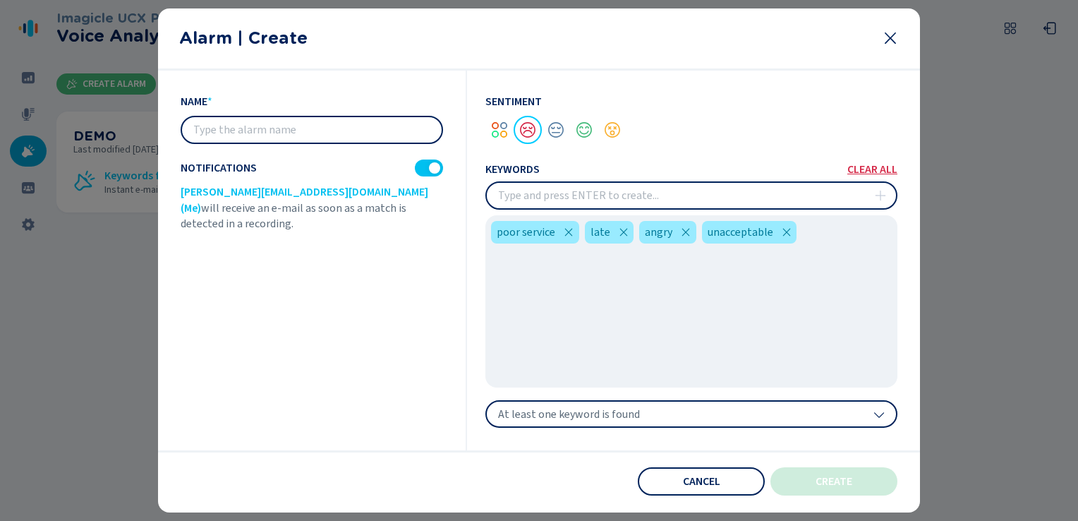
click at [883, 36] on icon at bounding box center [890, 38] width 17 height 17
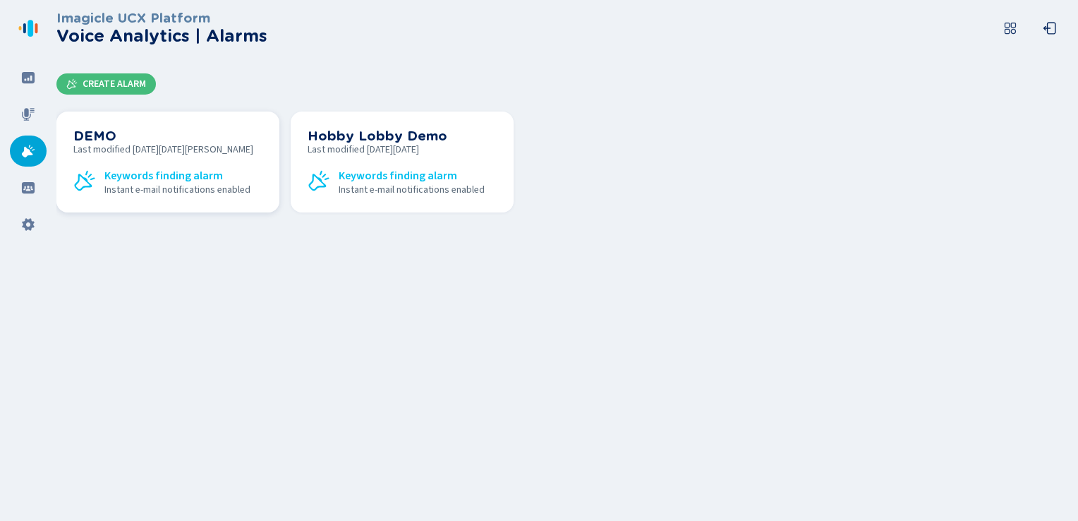
click at [89, 157] on div "DEMO Last modified [DATE][DATE][PERSON_NAME] Keywords finding alarm Instant e-m…" at bounding box center [167, 161] width 189 height 67
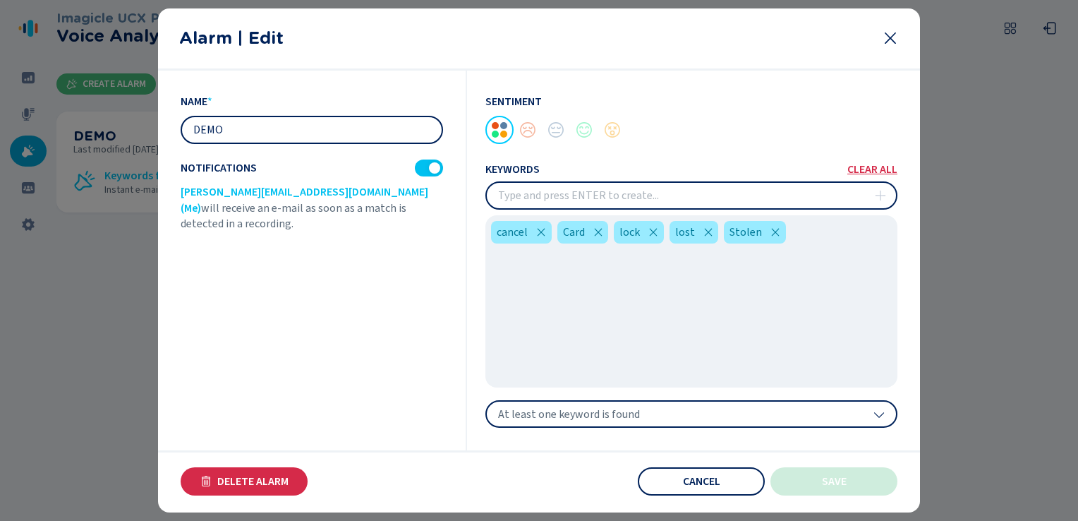
click at [590, 419] on span "At least one keyword is found" at bounding box center [569, 414] width 142 height 14
click at [464, 313] on div "name * DEMO Notifications [PERSON_NAME][EMAIL_ADDRESS][DOMAIN_NAME] (Me) will r…" at bounding box center [324, 261] width 287 height 380
click at [886, 41] on icon at bounding box center [890, 38] width 17 height 17
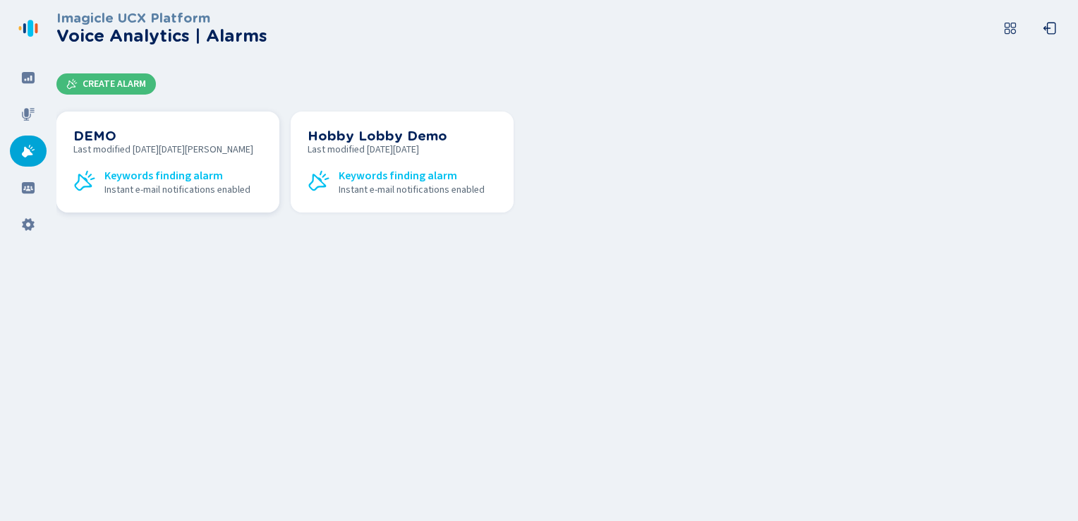
click at [133, 169] on span "Keywords finding alarm" at bounding box center [163, 175] width 119 height 13
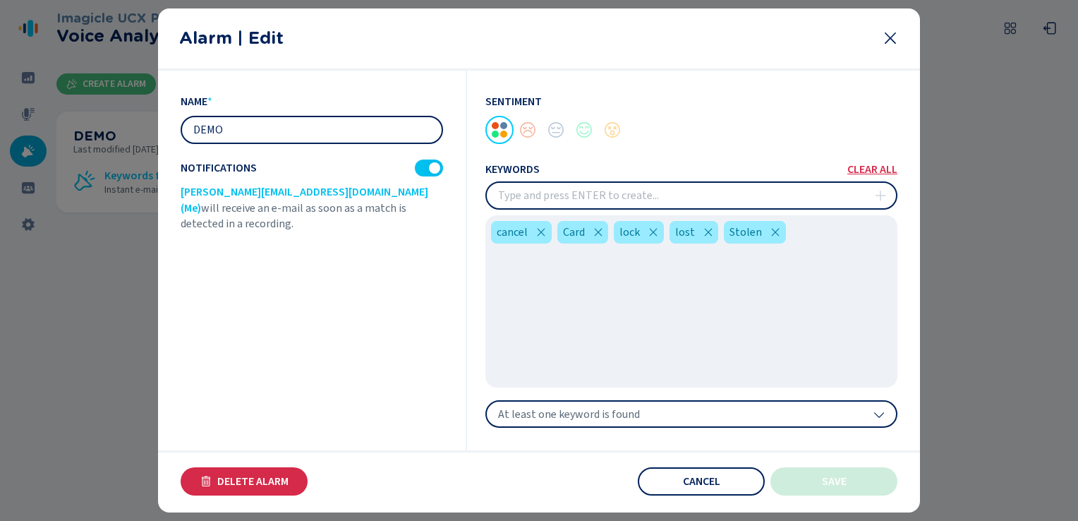
click at [885, 40] on icon at bounding box center [890, 38] width 17 height 17
